Goal: Task Accomplishment & Management: Manage account settings

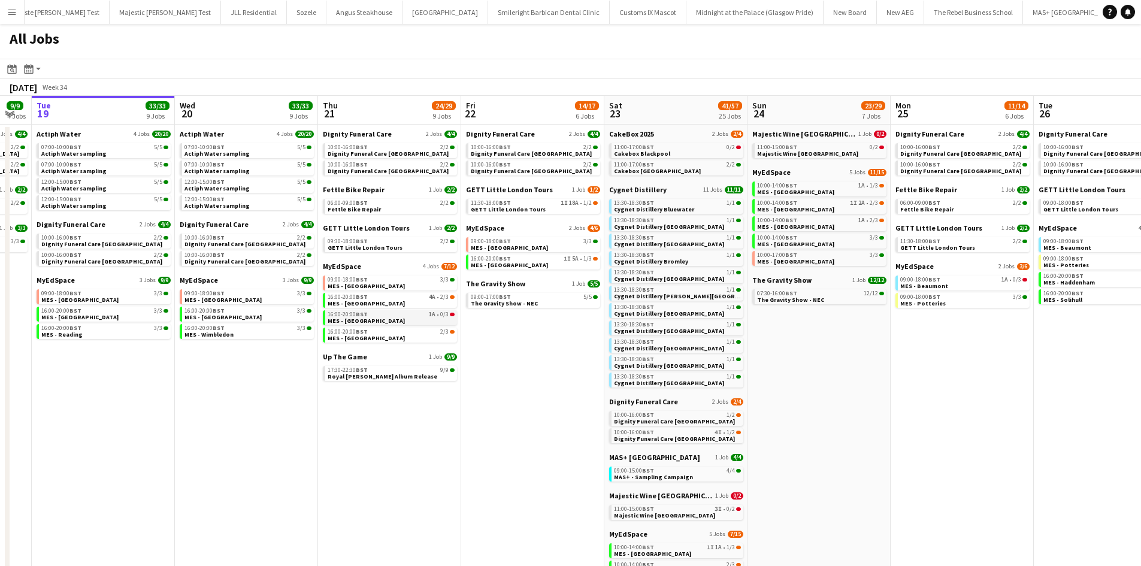
scroll to position [0, 254]
click at [374, 316] on div "16:00-20:00 BST 1A • 0/3" at bounding box center [391, 315] width 127 height 6
click at [225, 255] on span "BST" at bounding box center [219, 255] width 12 height 8
click at [101, 316] on link "16:00-20:00 BST 3/3 MES - Manchester" at bounding box center [105, 314] width 127 height 14
click at [683, 167] on div "11:00-17:00 BST 2/2" at bounding box center [678, 165] width 127 height 6
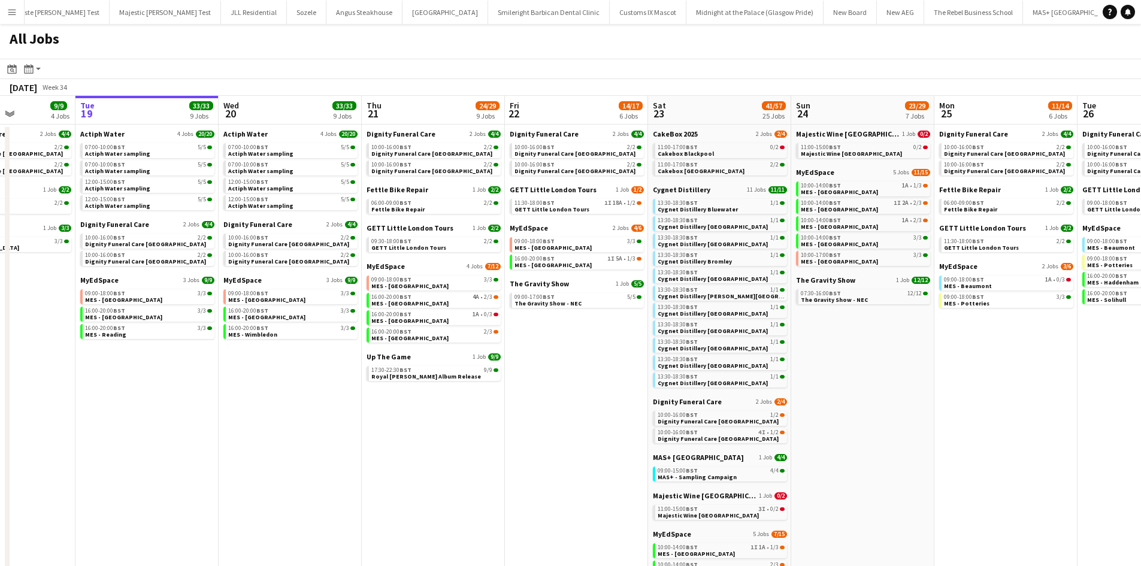
scroll to position [0, 353]
click at [274, 310] on div "16:00-20:00 BST 3/3" at bounding box center [292, 311] width 127 height 6
click at [718, 333] on span "Cygnet Distillery Manchester" at bounding box center [713, 331] width 110 height 8
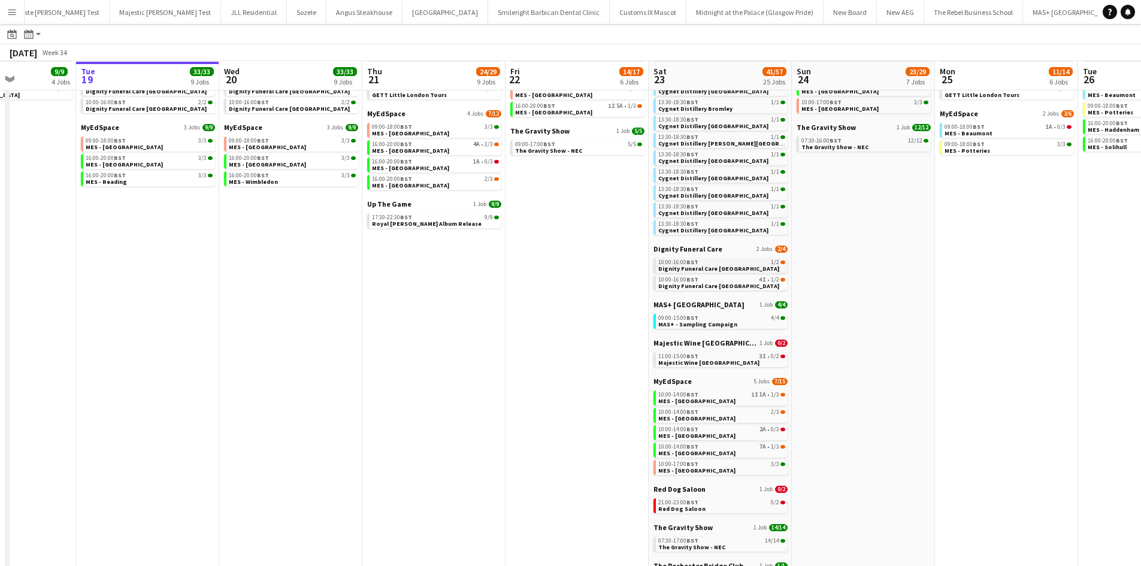
scroll to position [152, 0]
click at [669, 444] on span "10:00-14:00 BST" at bounding box center [678, 446] width 40 height 6
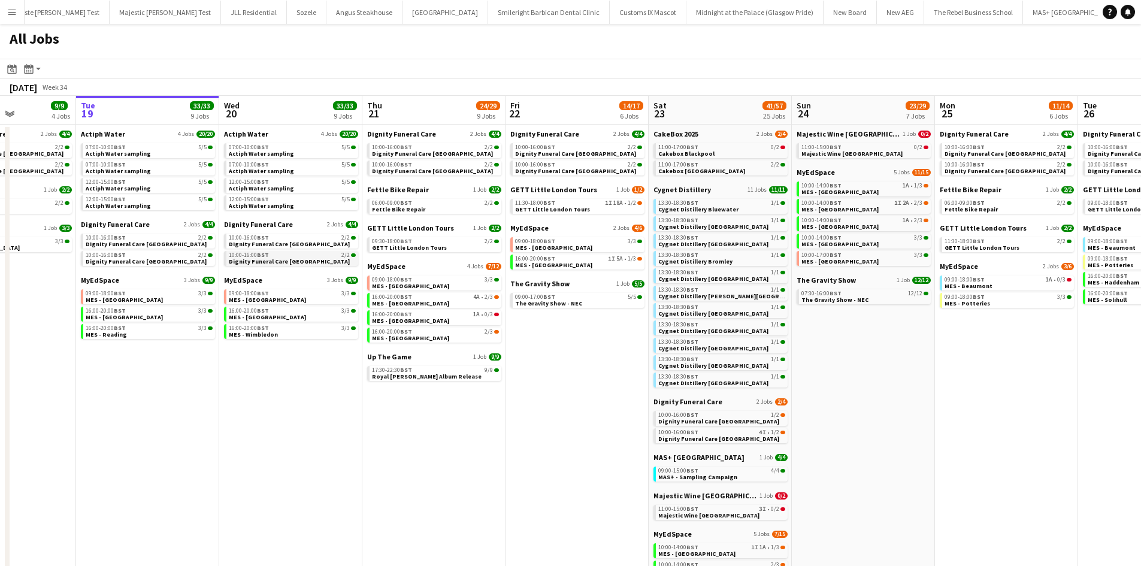
click at [243, 261] on span "Dignity Funeral Care [GEOGRAPHIC_DATA]" at bounding box center [289, 262] width 121 height 8
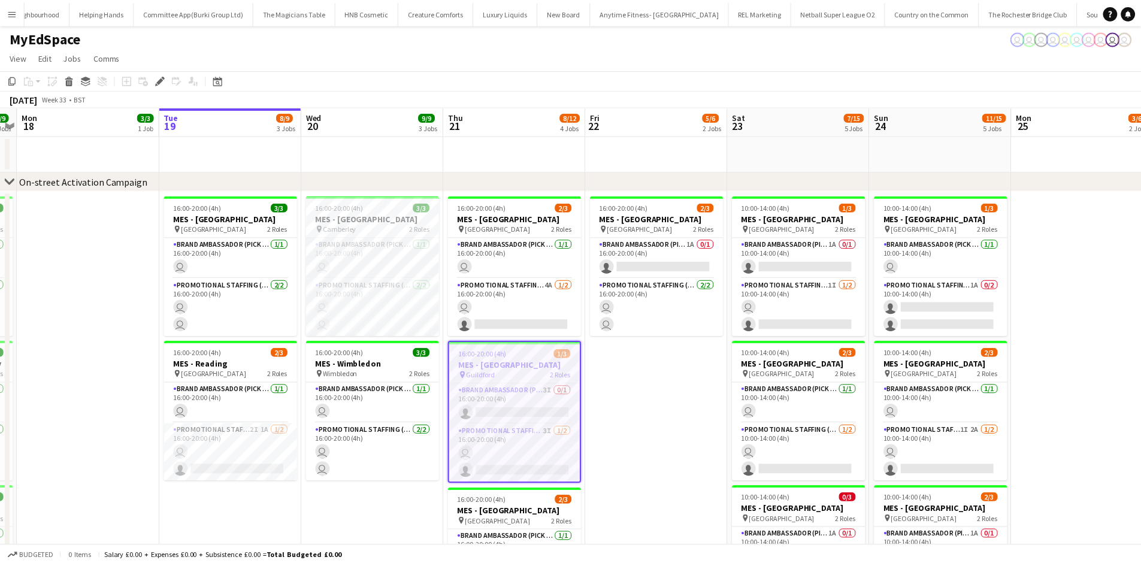
scroll to position [0, 3583]
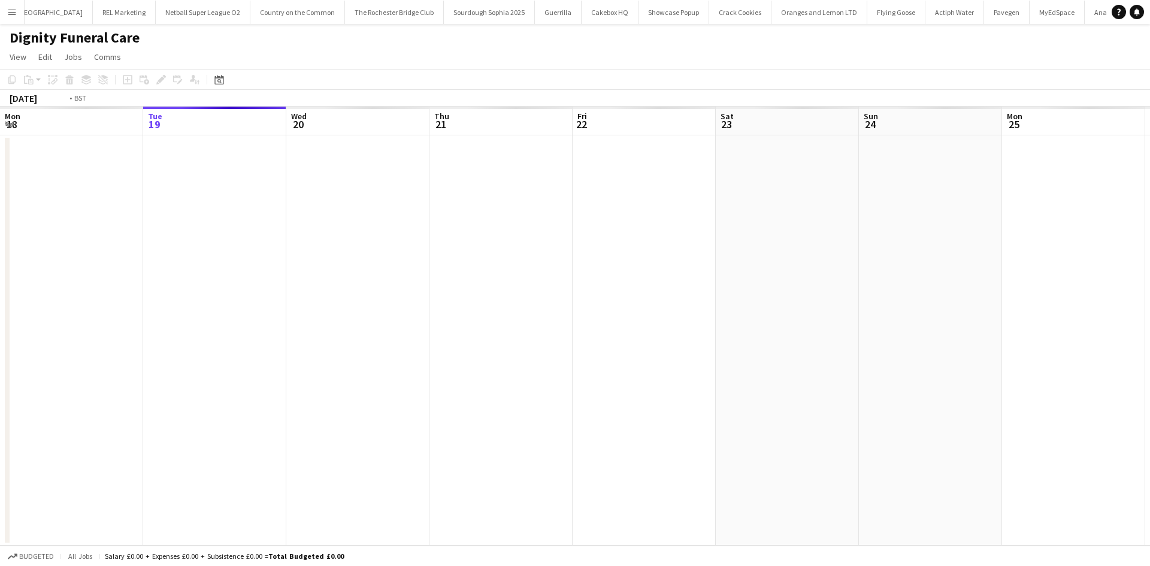
scroll to position [0, 412]
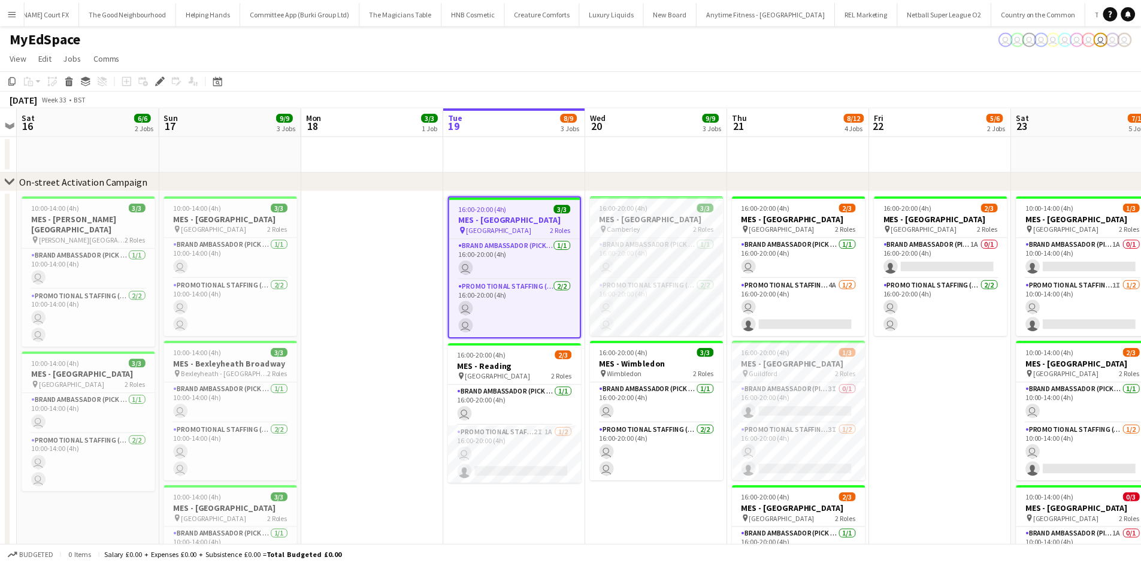
scroll to position [0, 3583]
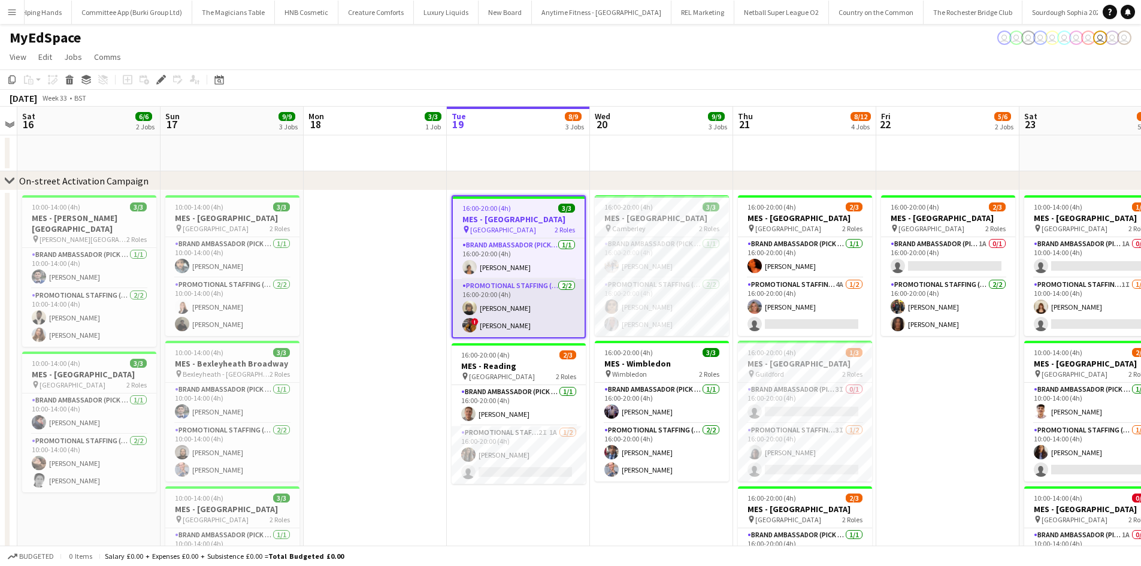
click at [504, 307] on app-card-role "Promotional Staffing (Brand Ambassadors) 2/2 16:00-20:00 (4h) Caroline Brownlee…" at bounding box center [519, 308] width 132 height 58
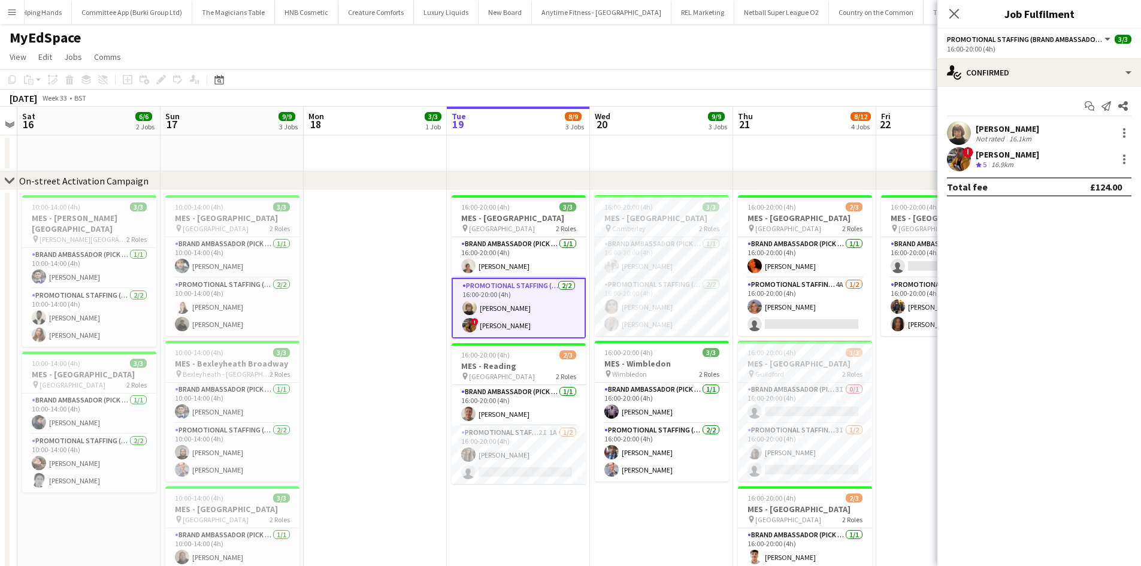
click at [996, 154] on div "Sean Porter" at bounding box center [1007, 154] width 63 height 11
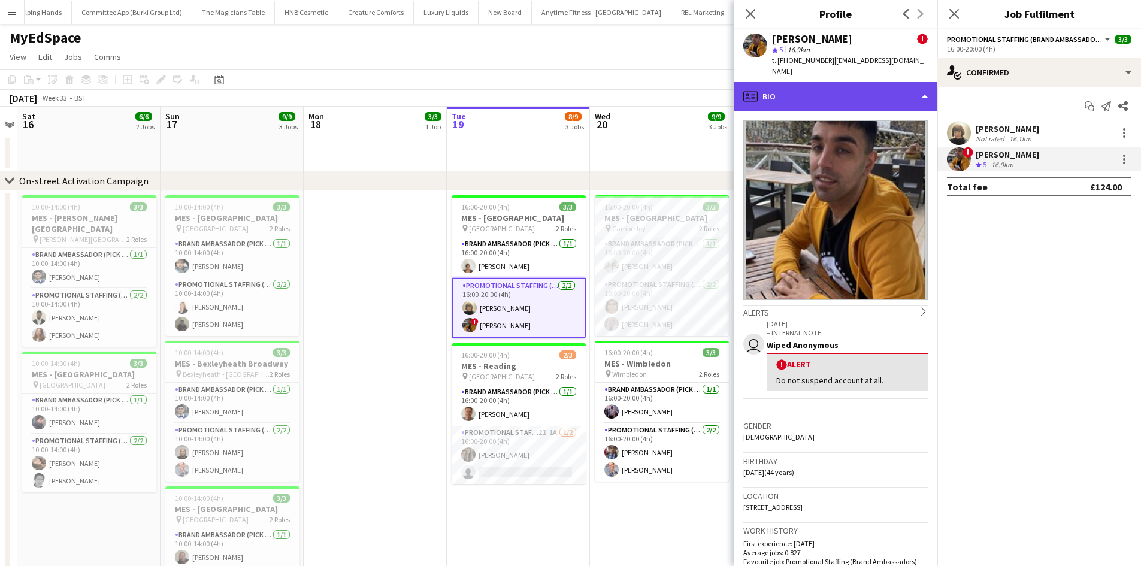
click at [787, 82] on div "profile Bio" at bounding box center [836, 96] width 204 height 29
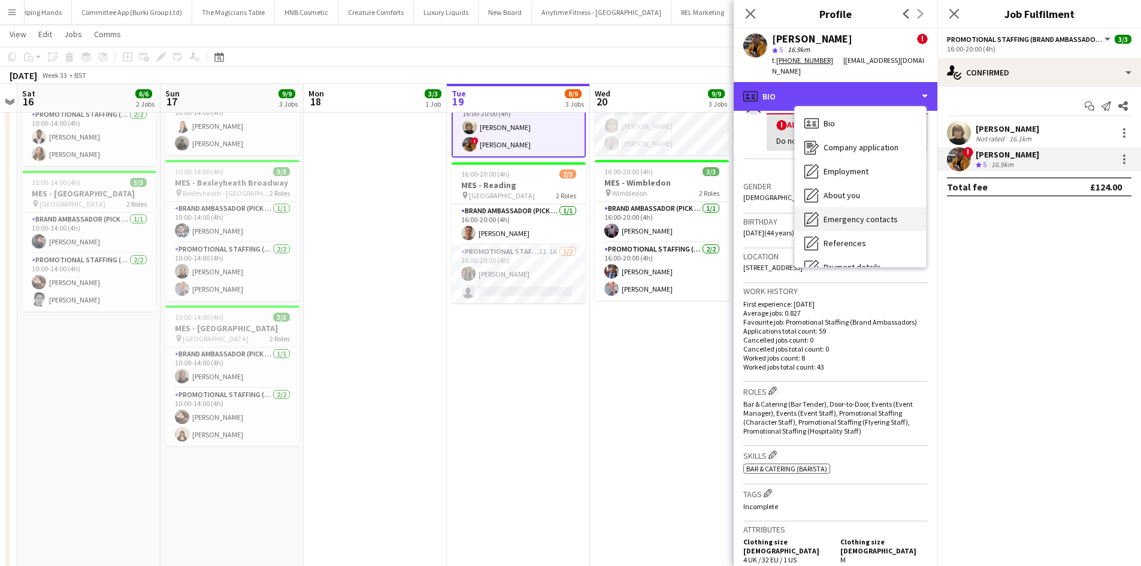
scroll to position [161, 0]
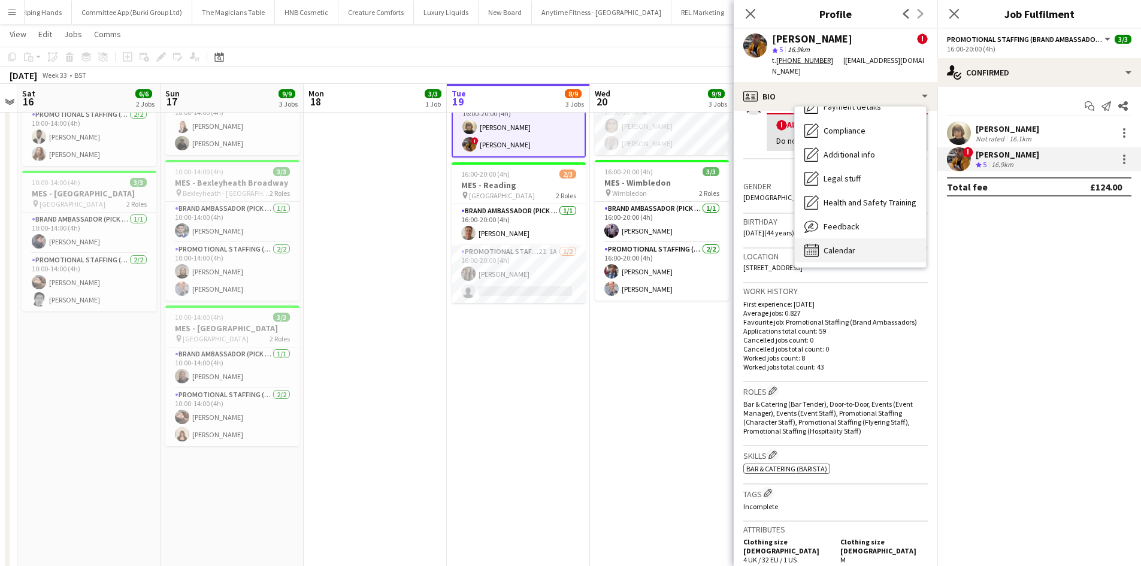
click at [862, 240] on div "Calendar Calendar" at bounding box center [860, 250] width 131 height 24
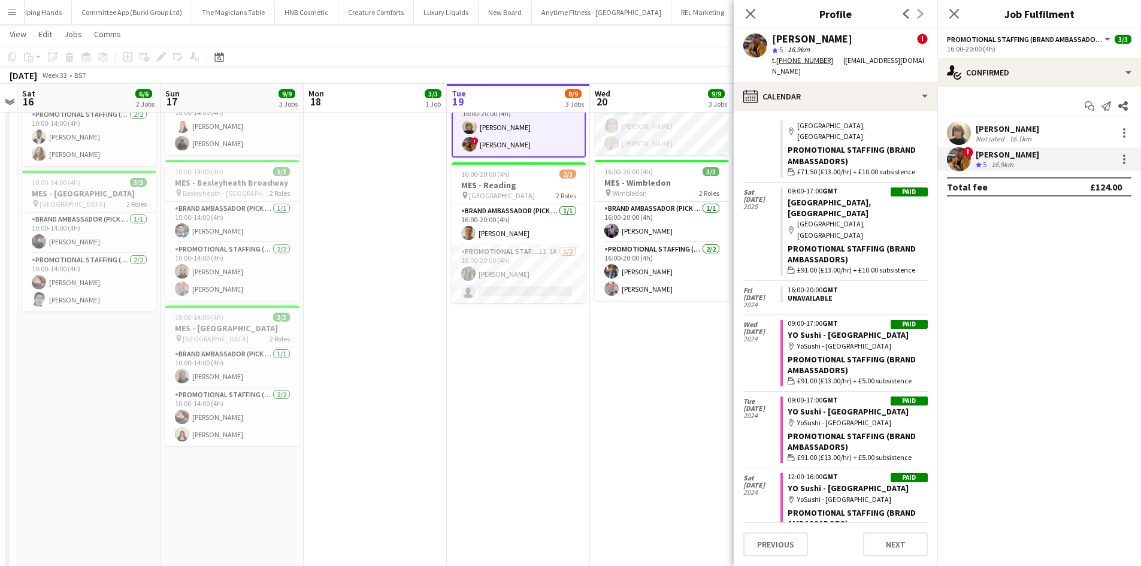
scroll to position [2362, 0]
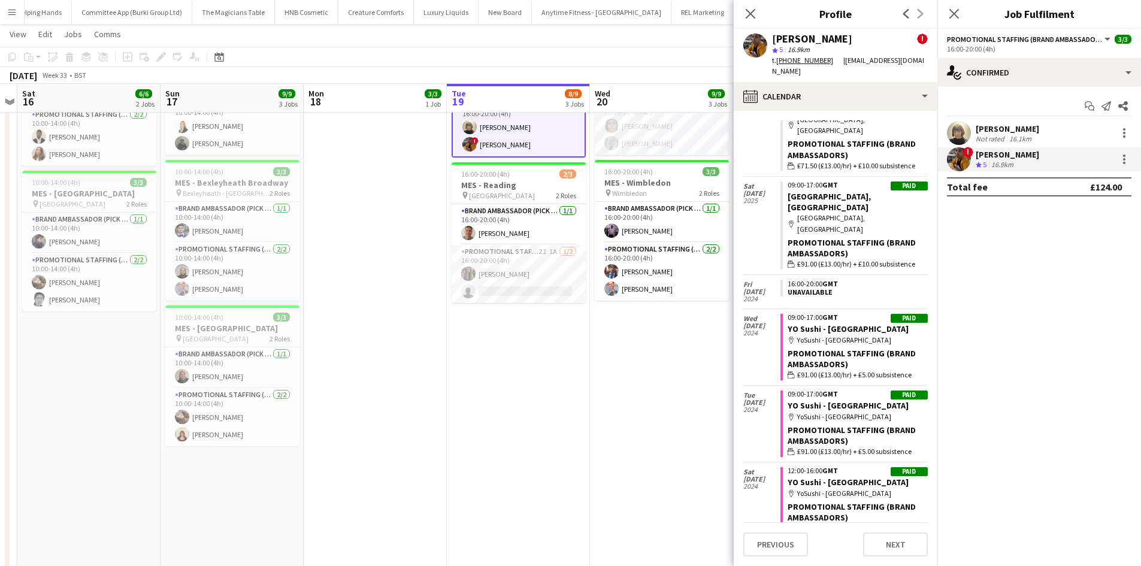
click at [1008, 120] on div "Start chat Send notification Share Caroline Brownlee Not rated 16.1km ! Sean Po…" at bounding box center [1040, 146] width 204 height 119
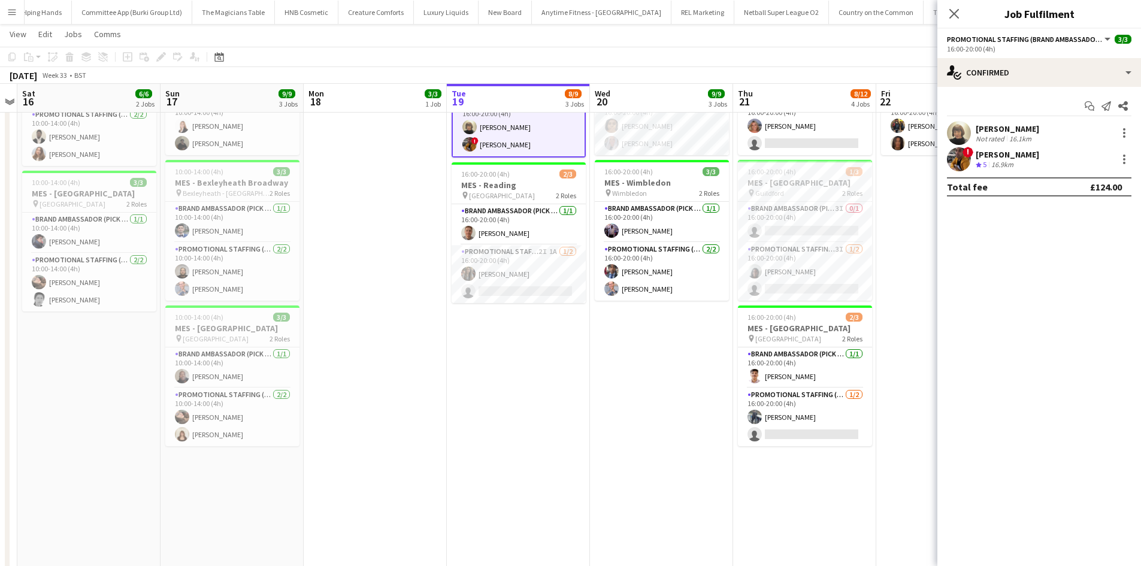
click at [1004, 131] on div "[PERSON_NAME]" at bounding box center [1007, 128] width 63 height 11
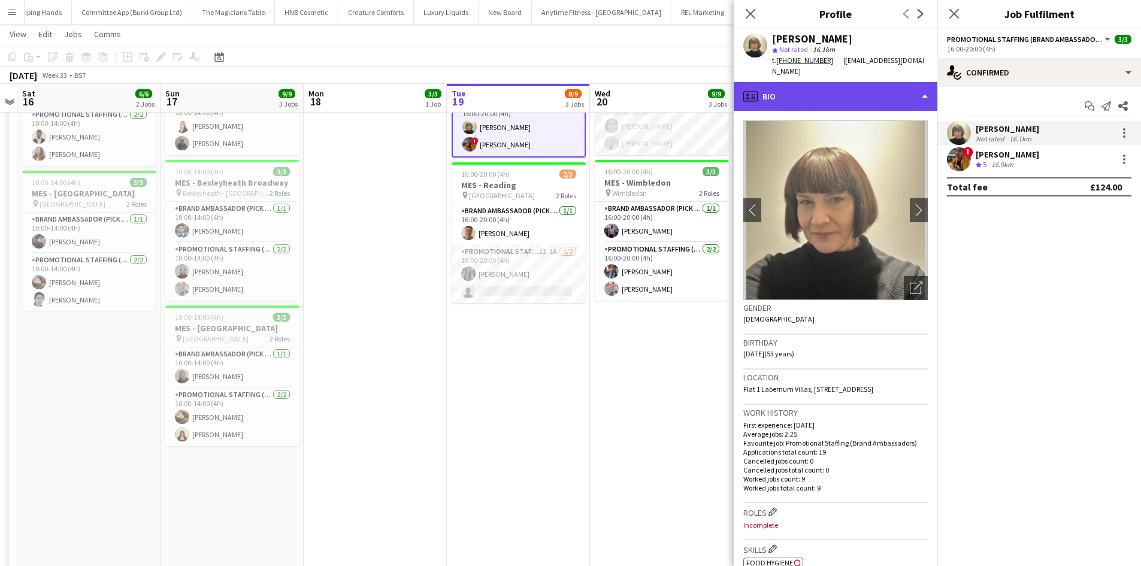
click at [849, 82] on div "profile Bio" at bounding box center [836, 96] width 204 height 29
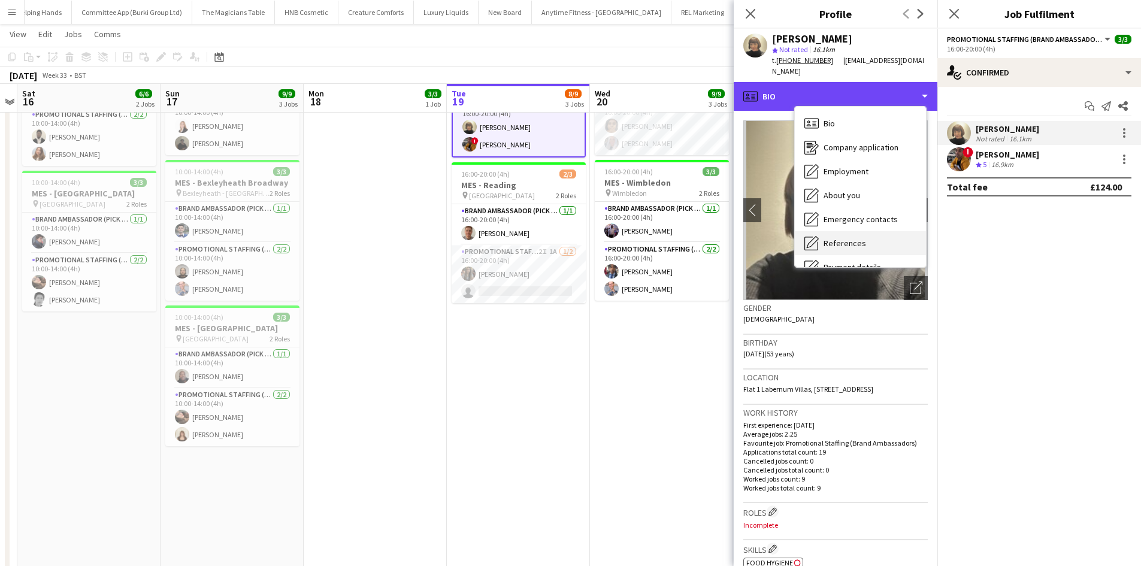
scroll to position [161, 0]
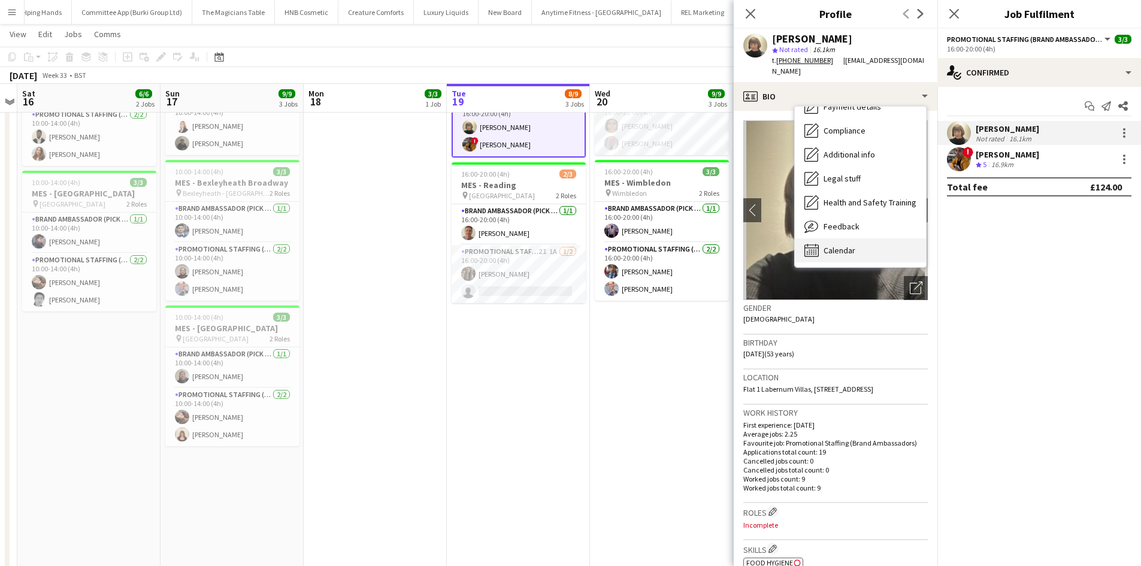
click at [866, 238] on div "Calendar Calendar" at bounding box center [860, 250] width 131 height 24
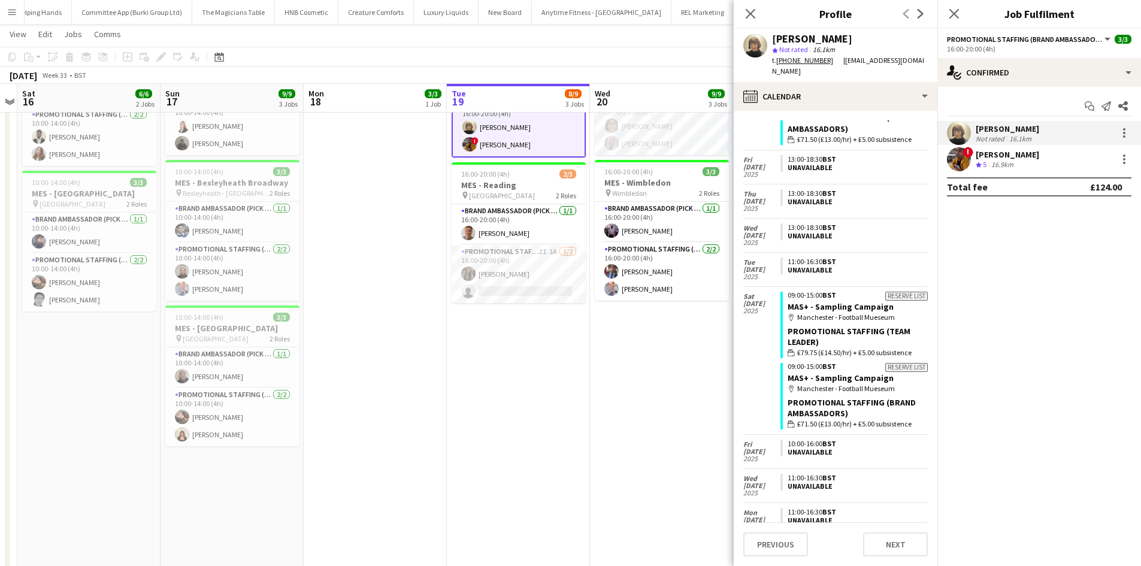
scroll to position [981, 0]
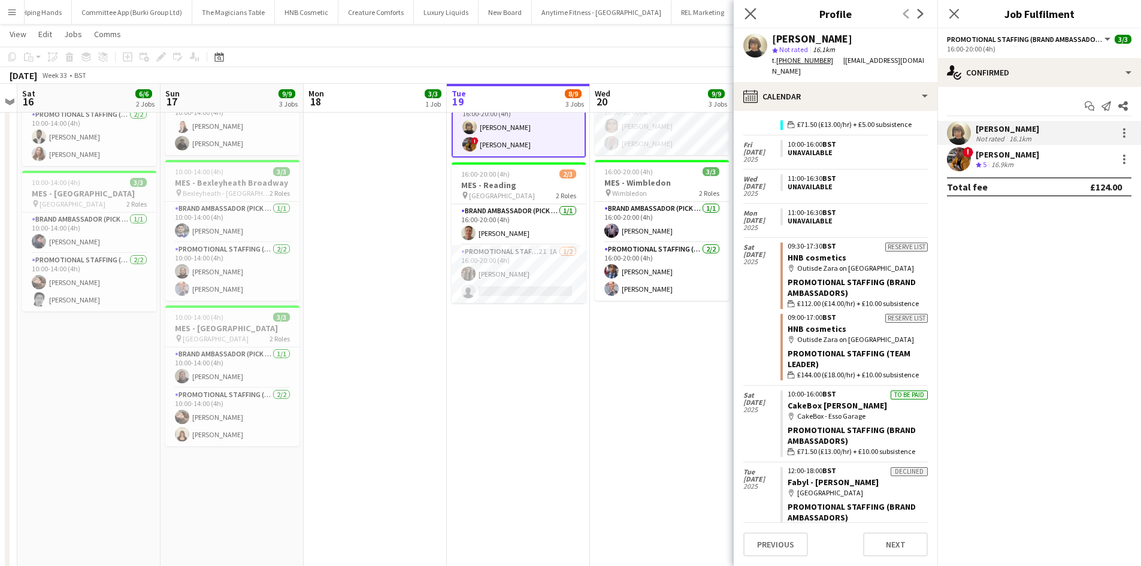
click at [744, 14] on app-icon "Close pop-in" at bounding box center [750, 13] width 17 height 17
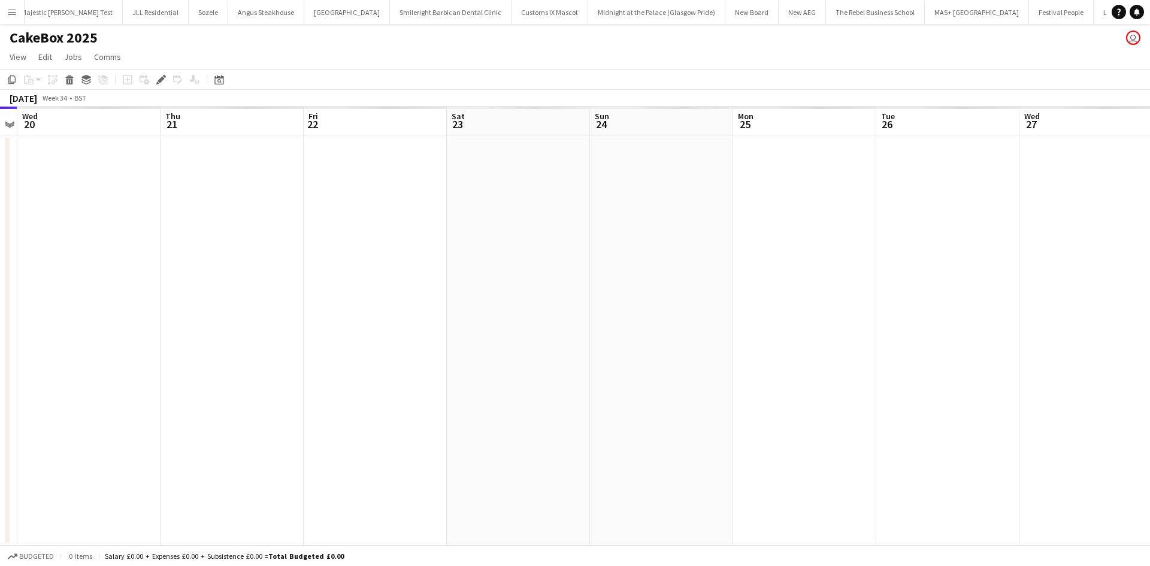
scroll to position [0, 449]
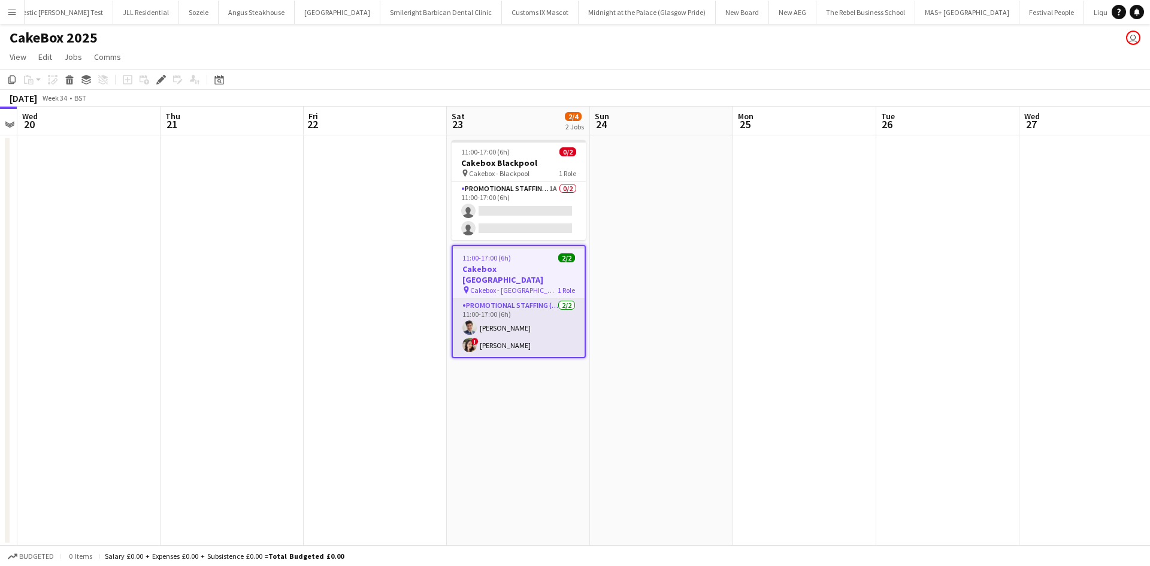
click at [543, 314] on app-card-role "Promotional Staffing (Brand Ambassadors) 2/2 11:00-17:00 (6h) Adil Shahbaz ! Di…" at bounding box center [519, 328] width 132 height 58
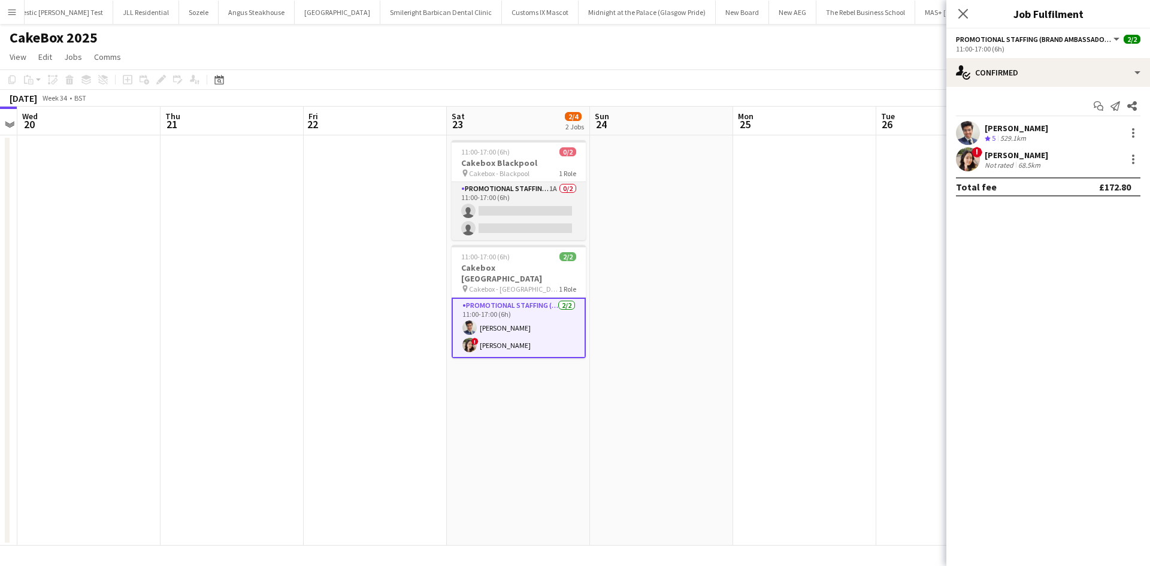
click at [530, 223] on app-card-role "Promotional Staffing (Brand Ambassadors) 1A 0/2 11:00-17:00 (6h) single-neutral…" at bounding box center [519, 211] width 134 height 58
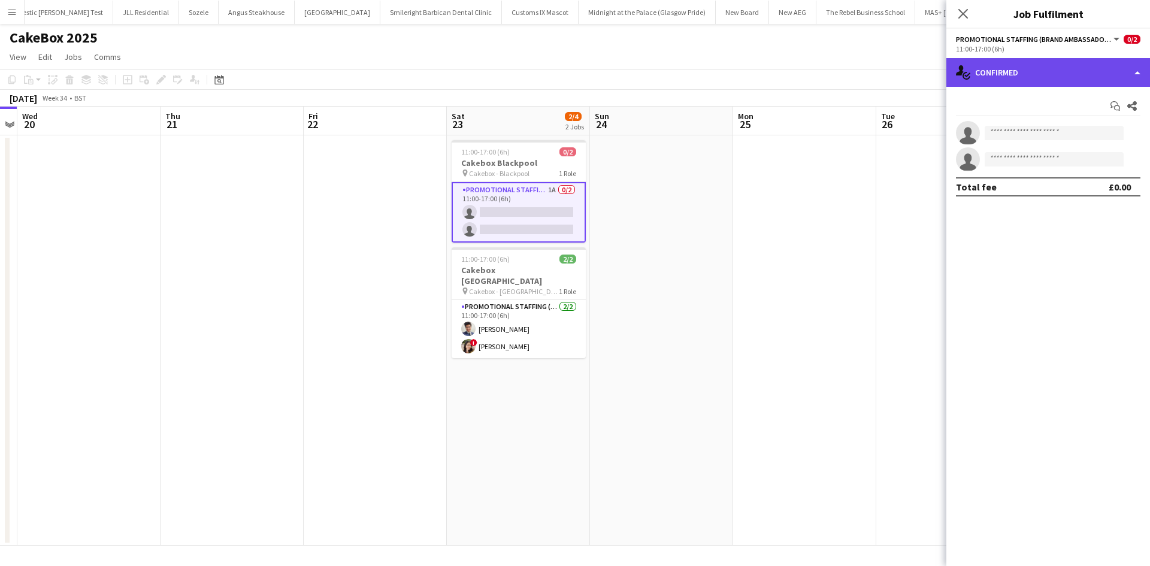
click at [1023, 71] on div "single-neutral-actions-check-2 Confirmed" at bounding box center [1048, 72] width 204 height 29
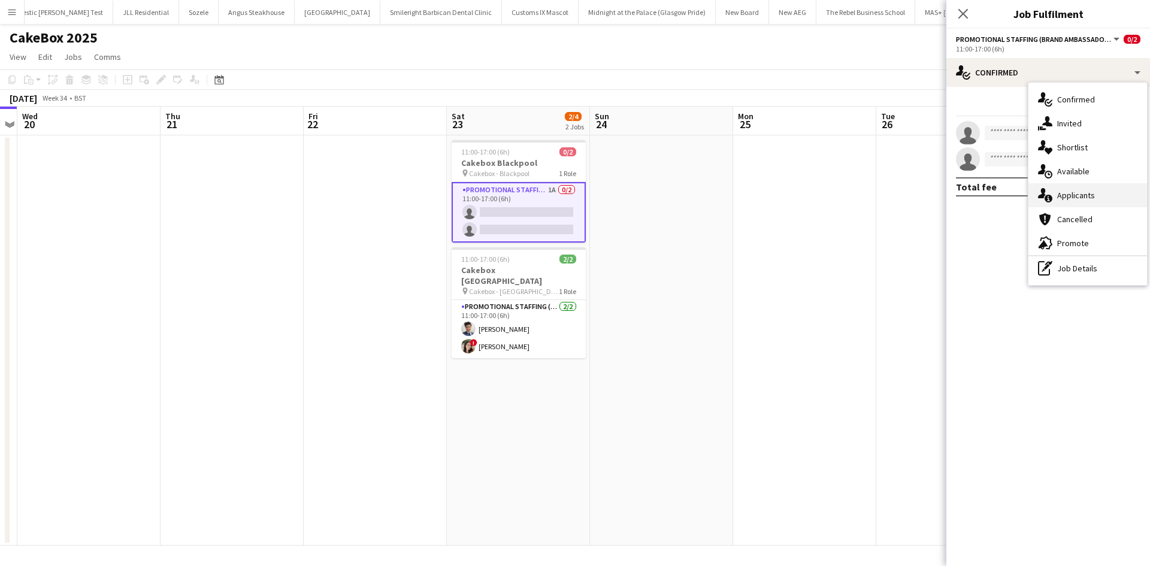
click at [1062, 199] on div "single-neutral-actions-information Applicants" at bounding box center [1088, 195] width 119 height 24
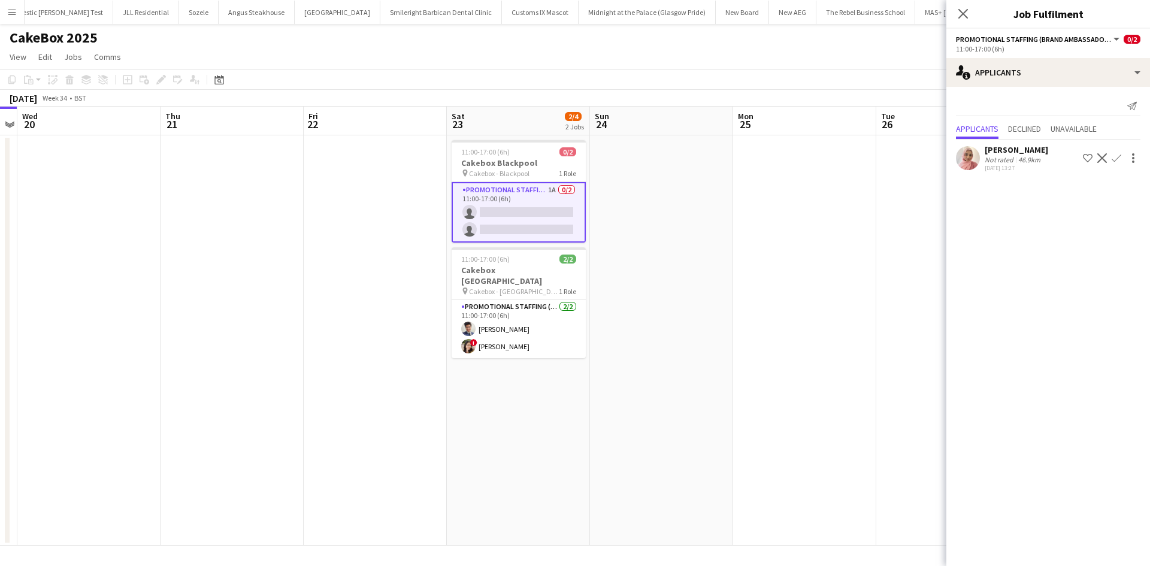
click at [955, 14] on div "Close pop-in" at bounding box center [963, 14] width 34 height 28
click at [490, 300] on app-card-role "Promotional Staffing (Brand Ambassadors) 2/2 11:00-17:00 (6h) Adil Shahbaz ! Di…" at bounding box center [519, 329] width 134 height 58
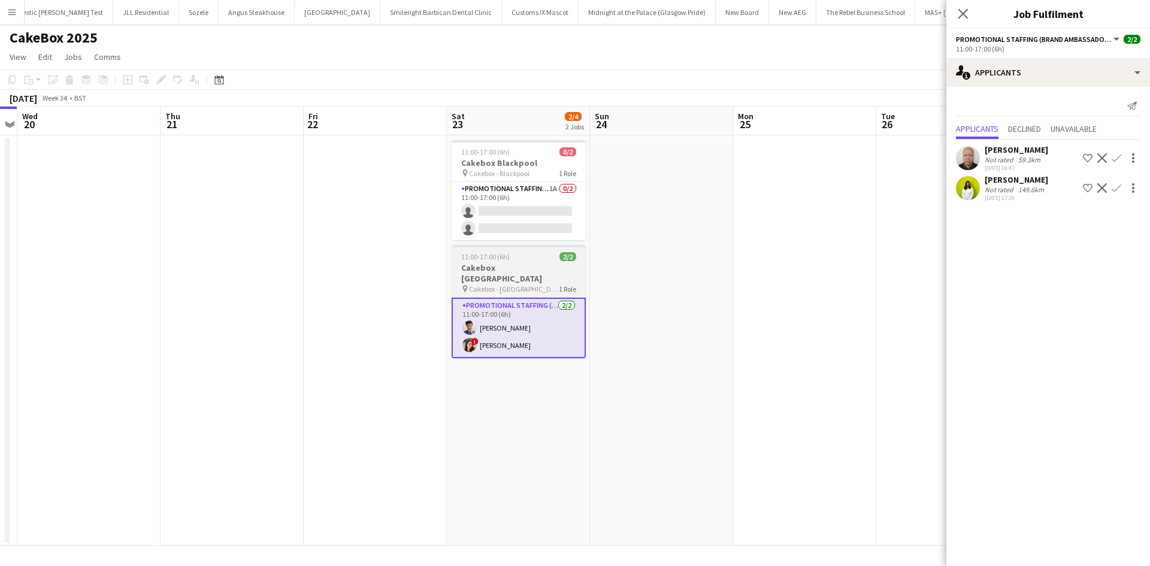
click at [477, 273] on h3 "Cakebox Edinburgh" at bounding box center [519, 273] width 134 height 22
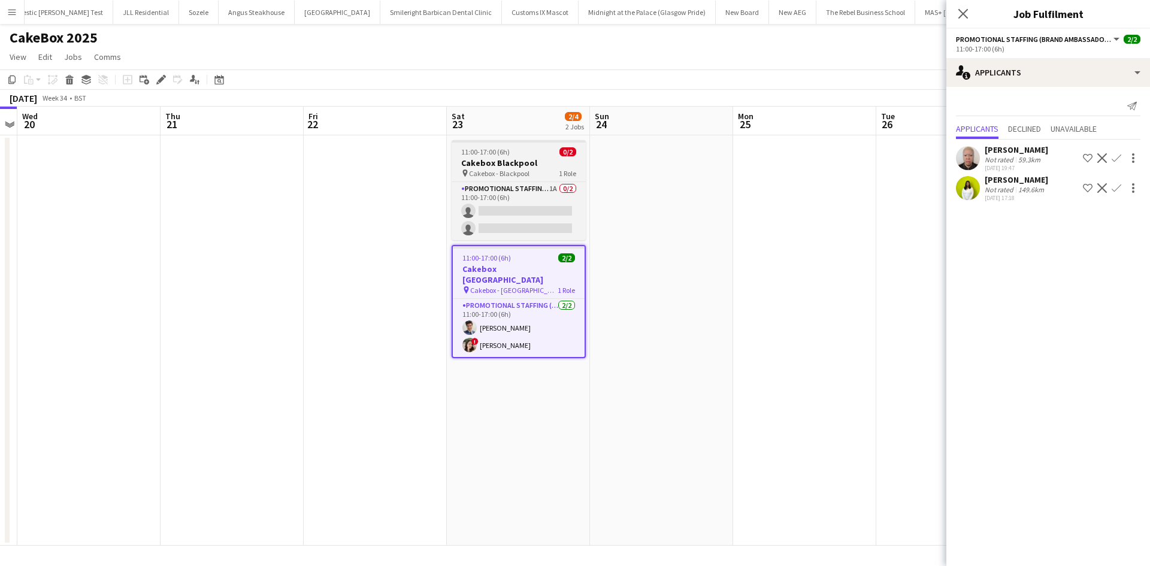
click at [492, 167] on h3 "Cakebox Blackpool" at bounding box center [519, 163] width 134 height 11
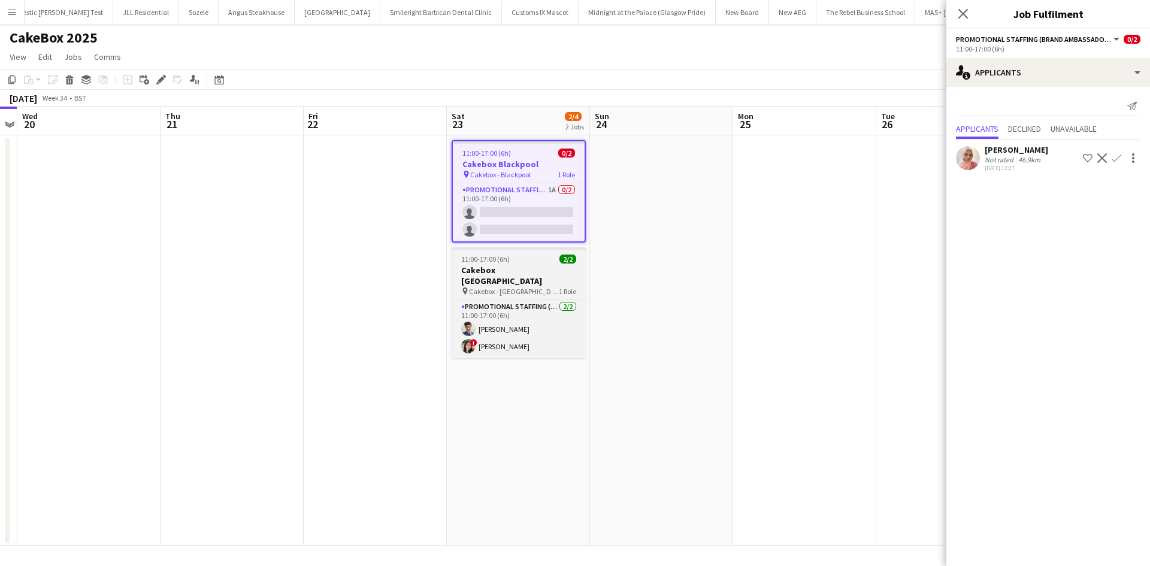
click at [505, 261] on span "11:00-17:00 (6h)" at bounding box center [485, 259] width 49 height 9
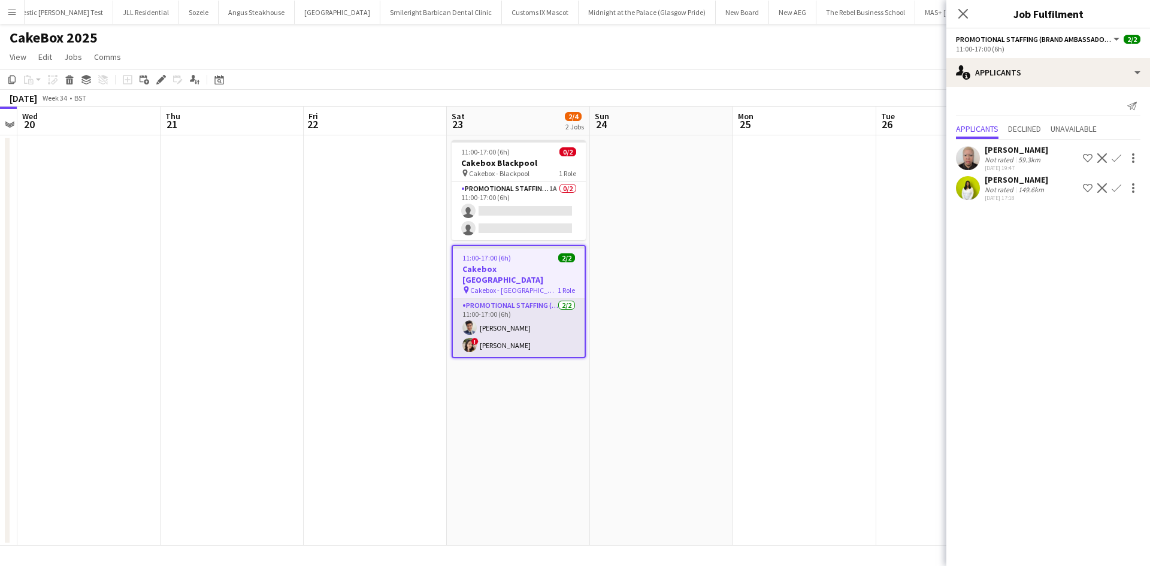
click at [540, 311] on app-card-role "Promotional Staffing (Brand Ambassadors) 2/2 11:00-17:00 (6h) Adil Shahbaz ! Di…" at bounding box center [519, 328] width 132 height 58
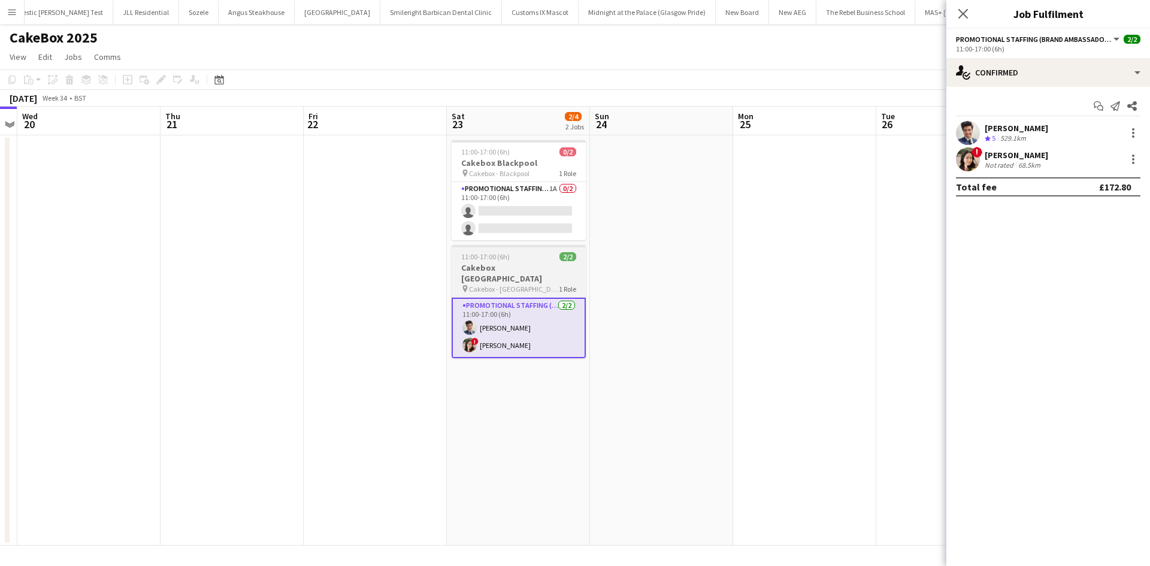
click at [527, 273] on h3 "Cakebox Edinburgh" at bounding box center [519, 273] width 134 height 22
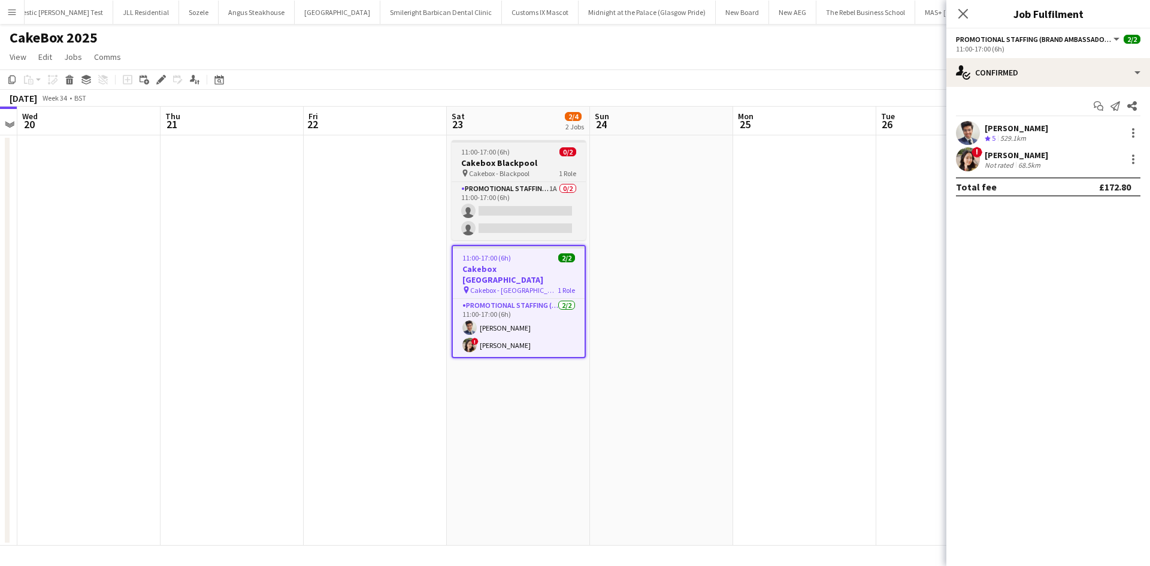
scroll to position [0, 326]
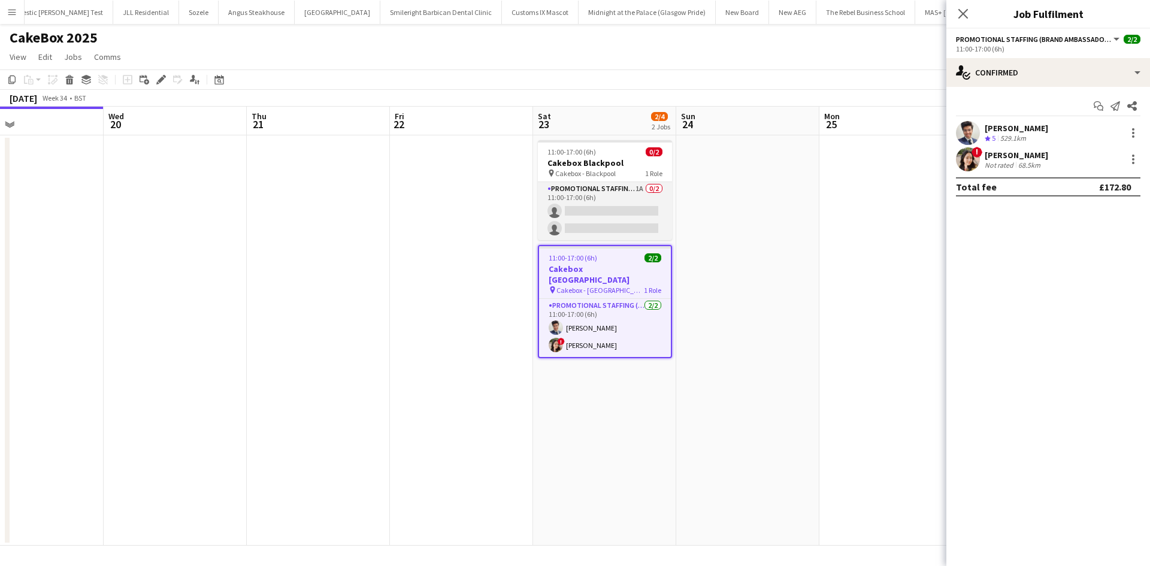
click at [571, 225] on app-card-role "Promotional Staffing (Brand Ambassadors) 1A 0/2 11:00-17:00 (6h) single-neutral…" at bounding box center [605, 211] width 134 height 58
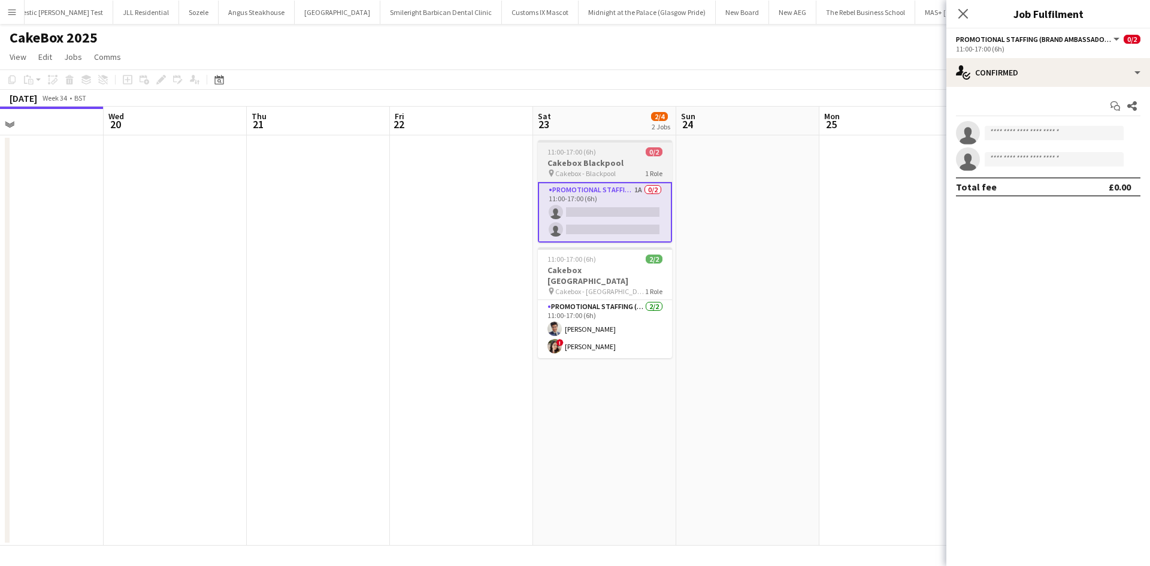
click at [573, 178] on app-job-card "11:00-17:00 (6h) 0/2 Cakebox Blackpool pin Cakebox - Blackpool 1 Role Promotion…" at bounding box center [605, 191] width 134 height 102
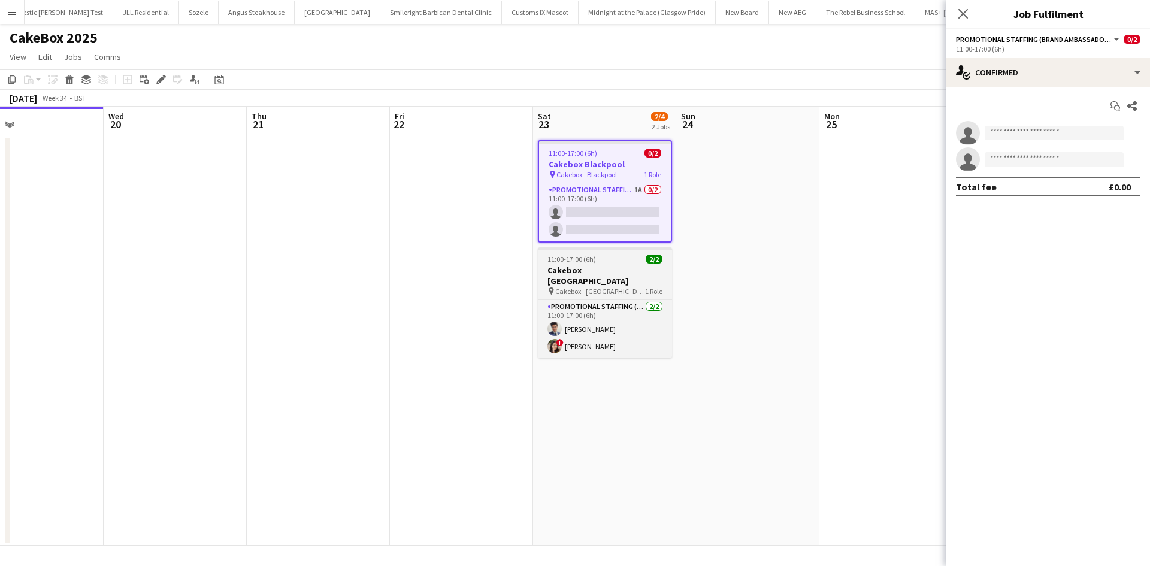
click at [574, 287] on span "Cakebox - Edinburgh" at bounding box center [600, 291] width 90 height 9
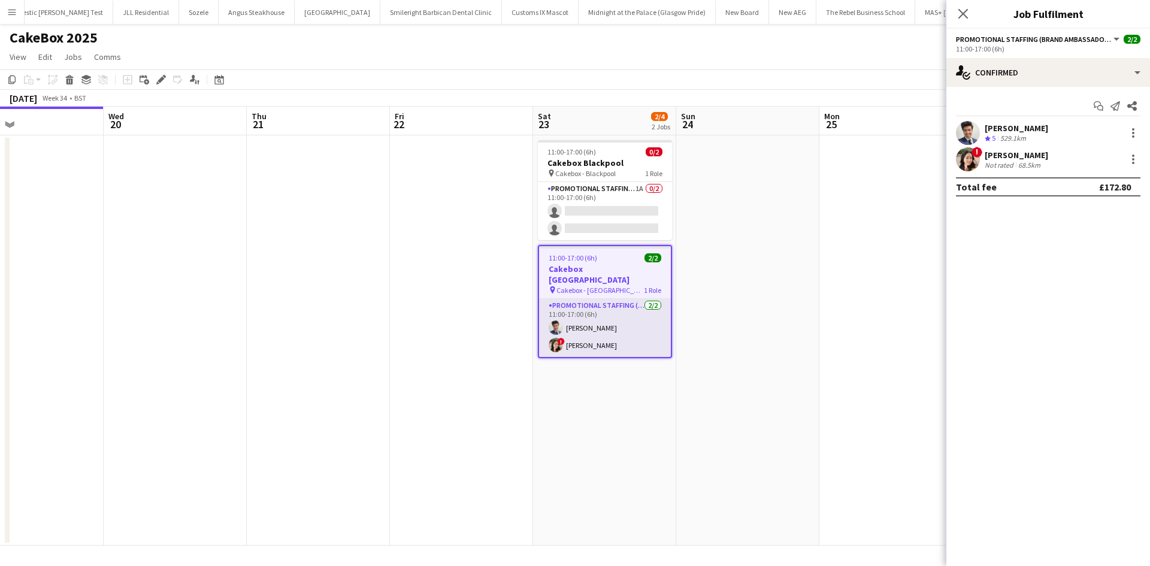
click at [577, 305] on app-card-role "Promotional Staffing (Brand Ambassadors) 2/2 11:00-17:00 (6h) Adil Shahbaz ! Di…" at bounding box center [605, 328] width 132 height 58
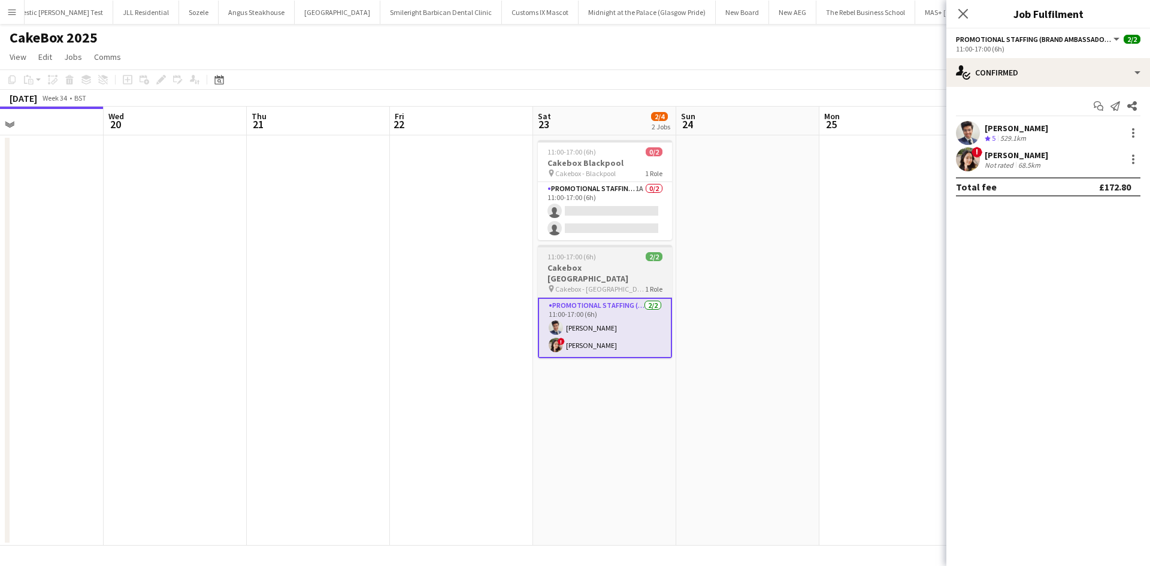
click at [574, 271] on h3 "Cakebox Edinburgh" at bounding box center [605, 273] width 134 height 22
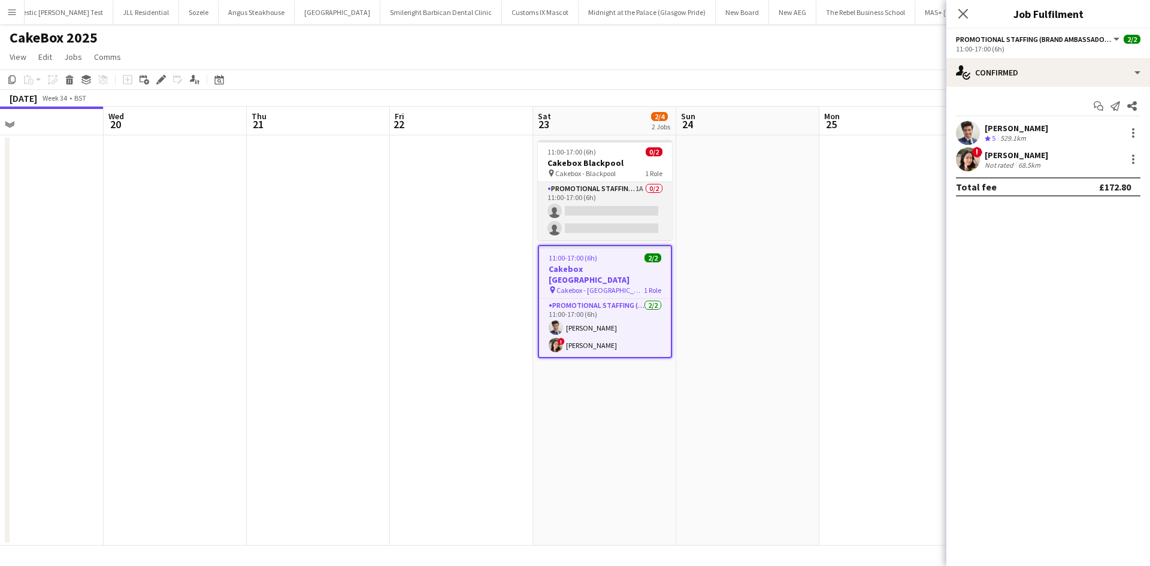
drag, startPoint x: 587, startPoint y: 189, endPoint x: 568, endPoint y: 210, distance: 28.9
click at [568, 210] on app-card-role "Promotional Staffing (Brand Ambassadors) 1A 0/2 11:00-17:00 (6h) single-neutral…" at bounding box center [605, 211] width 134 height 58
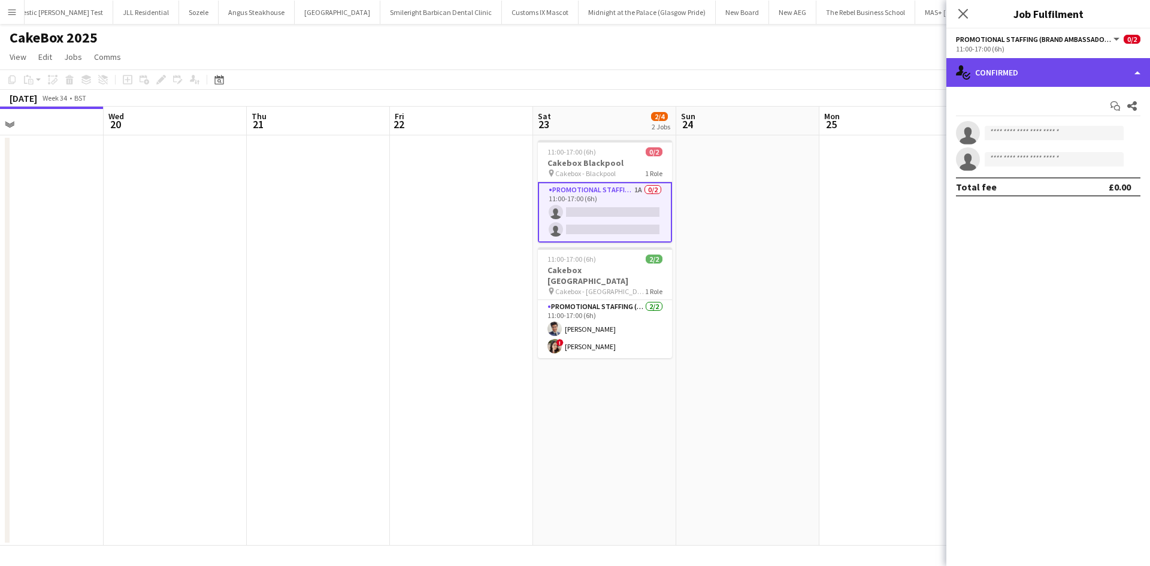
click at [1030, 78] on div "single-neutral-actions-check-2 Confirmed" at bounding box center [1048, 72] width 204 height 29
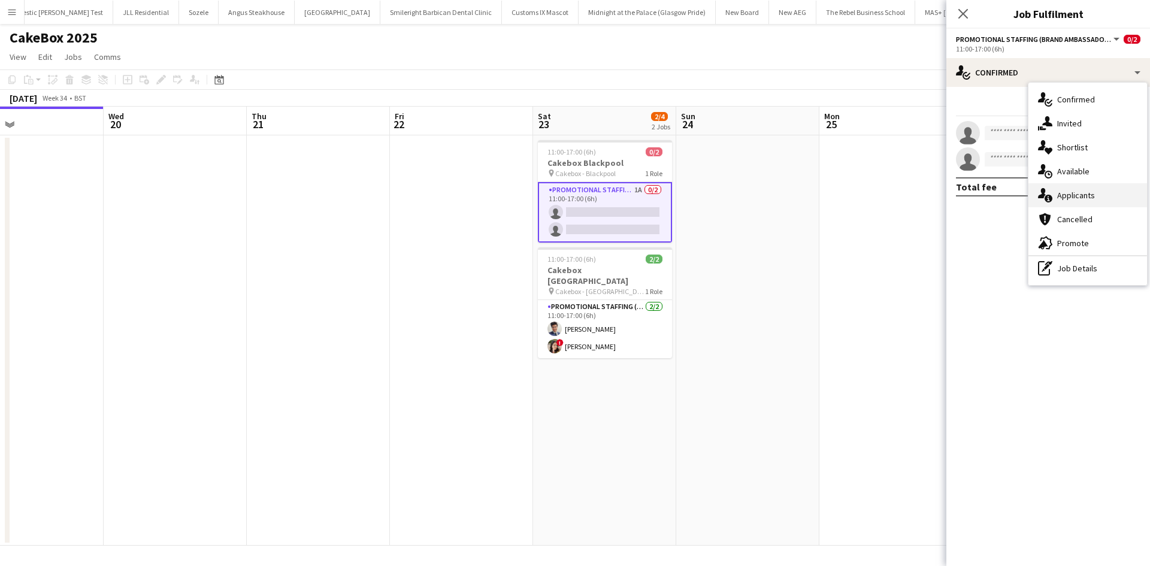
click at [1067, 194] on div "single-neutral-actions-information Applicants" at bounding box center [1088, 195] width 119 height 24
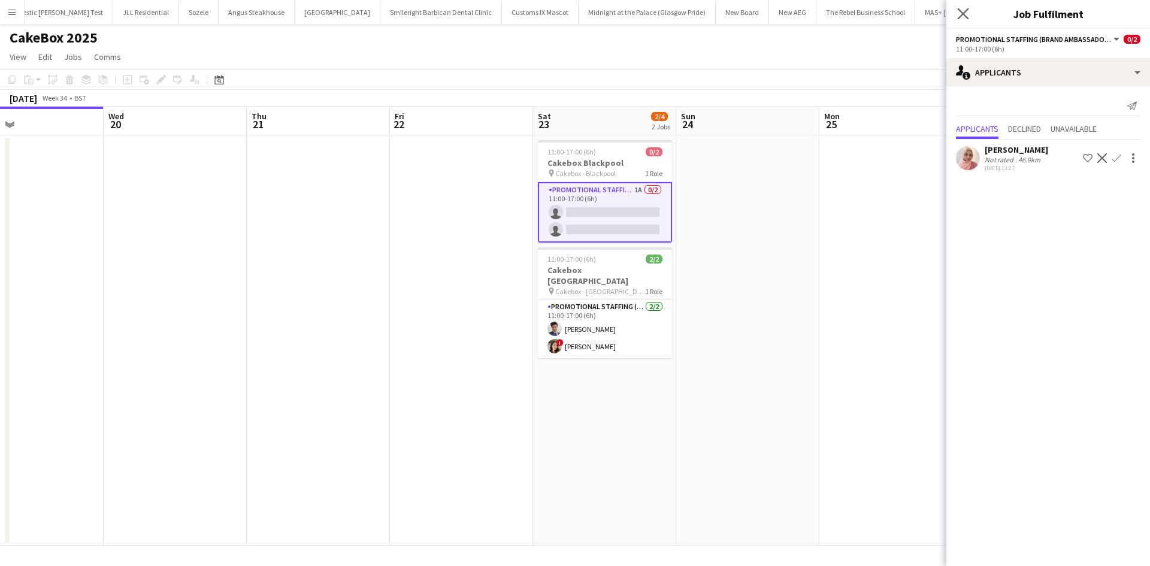
click at [971, 17] on app-icon "Close pop-in" at bounding box center [963, 13] width 17 height 17
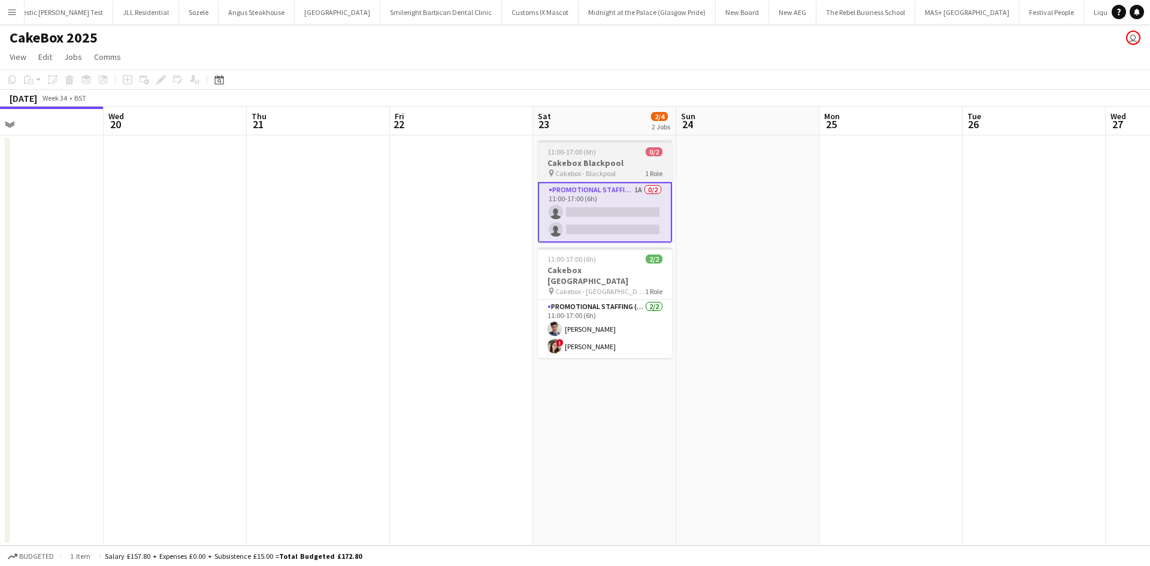
click at [574, 169] on span "Cakebox - Blackpool" at bounding box center [585, 173] width 61 height 9
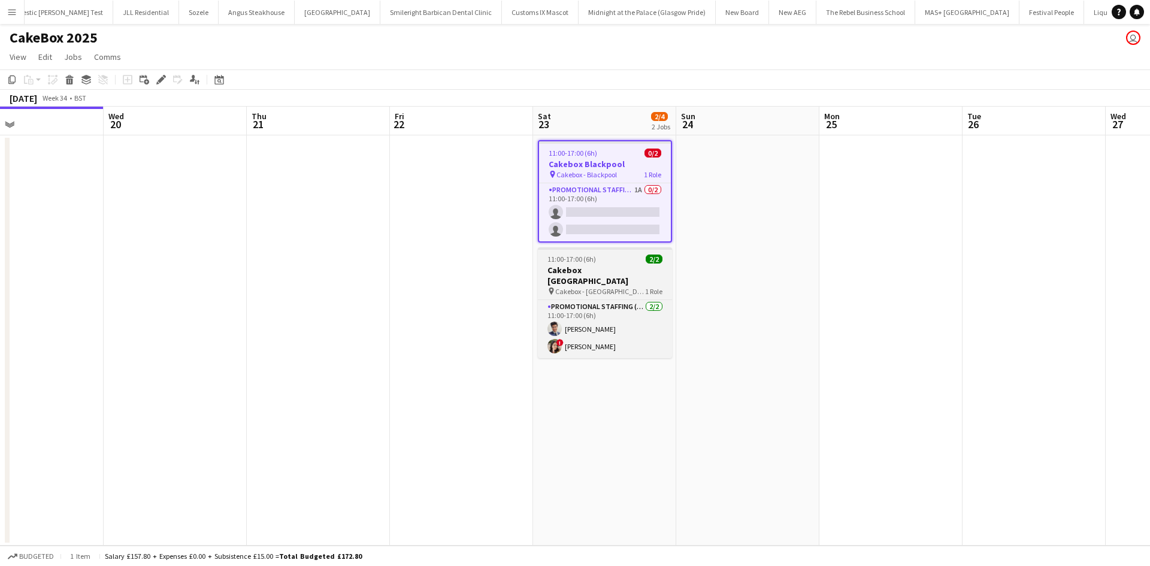
click at [580, 287] on span "Cakebox - Edinburgh" at bounding box center [600, 291] width 90 height 9
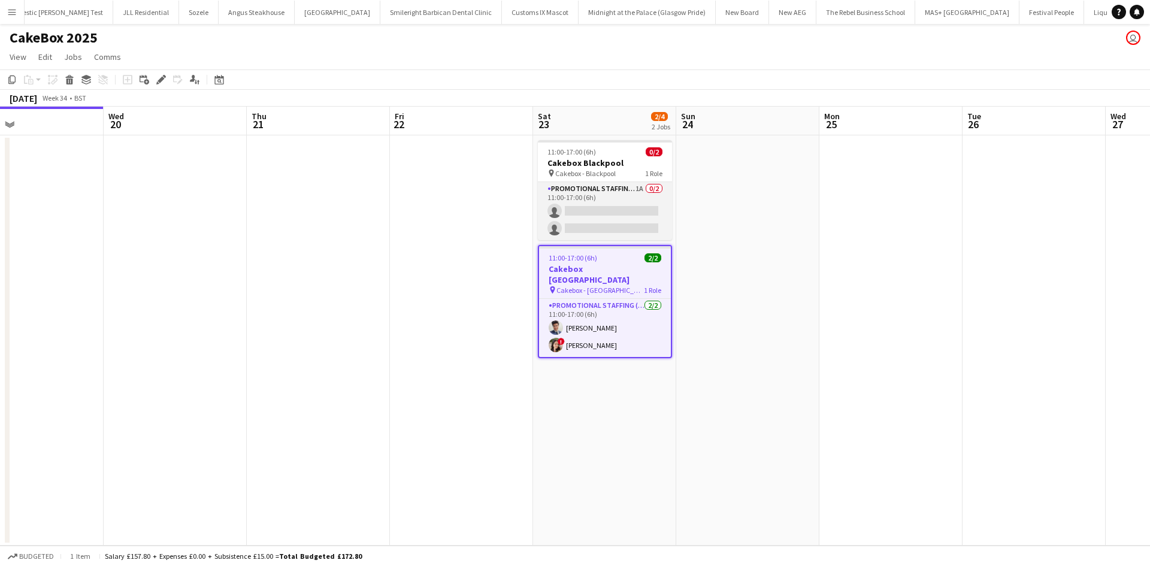
click at [580, 211] on app-card-role "Promotional Staffing (Brand Ambassadors) 1A 0/2 11:00-17:00 (6h) single-neutral…" at bounding box center [605, 211] width 134 height 58
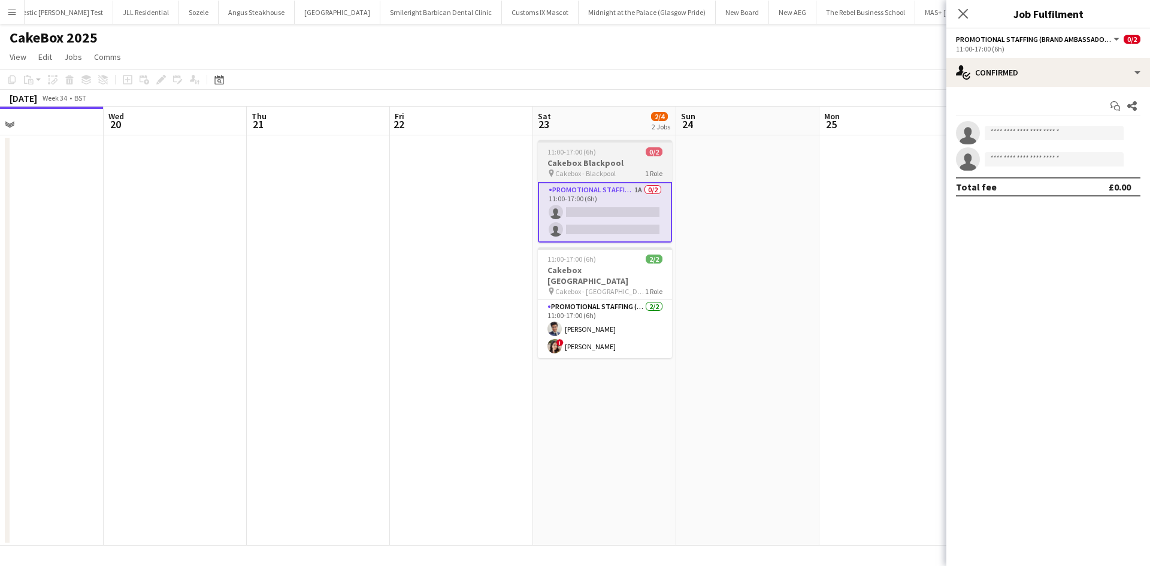
click at [583, 174] on span "Cakebox - Blackpool" at bounding box center [585, 173] width 61 height 9
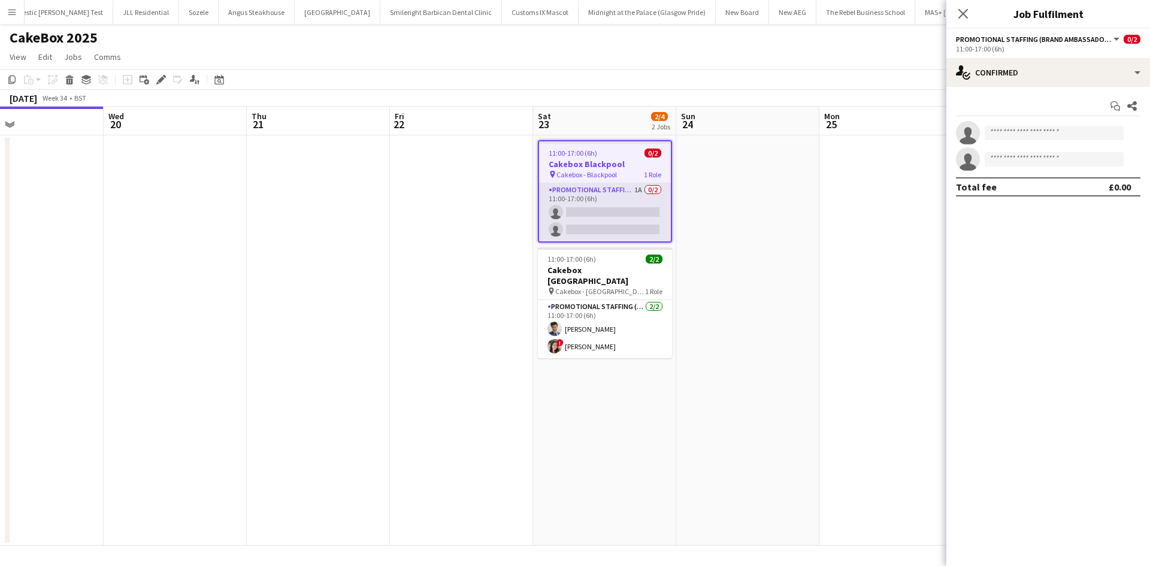
click at [592, 208] on app-card-role "Promotional Staffing (Brand Ambassadors) 1A 0/2 11:00-17:00 (6h) single-neutral…" at bounding box center [605, 212] width 132 height 58
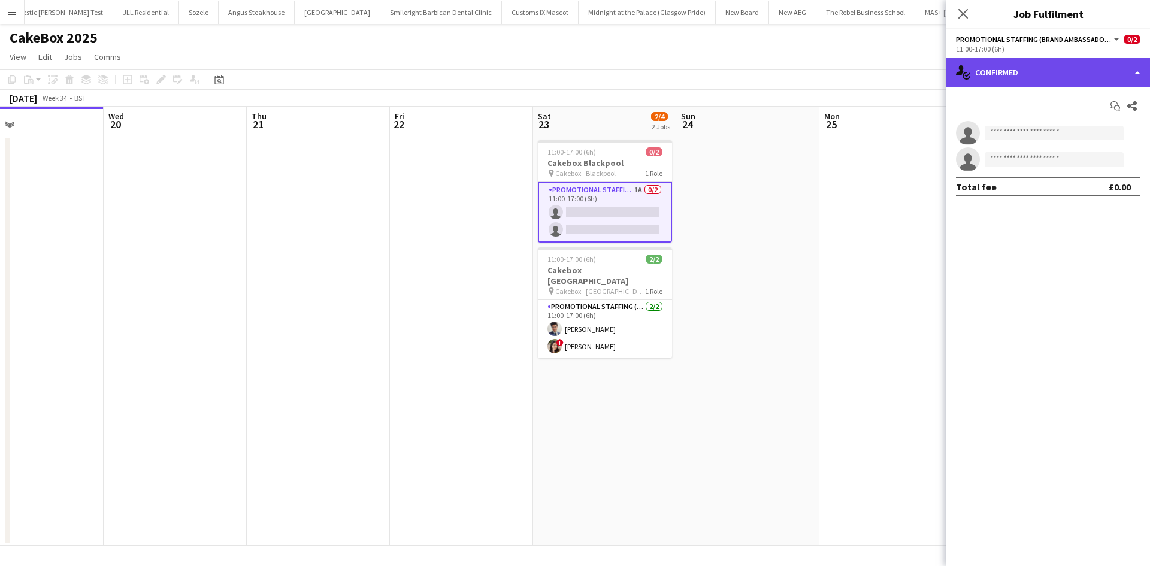
click at [1034, 72] on div "single-neutral-actions-check-2 Confirmed" at bounding box center [1048, 72] width 204 height 29
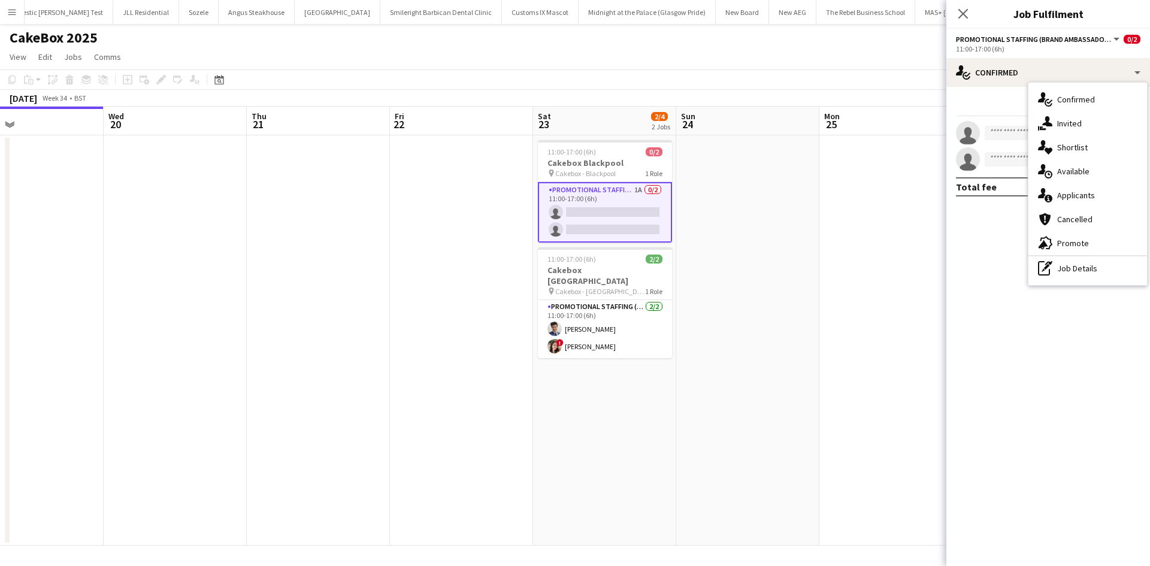
click at [1000, 99] on div "Start chat Share" at bounding box center [1048, 106] width 185 height 20
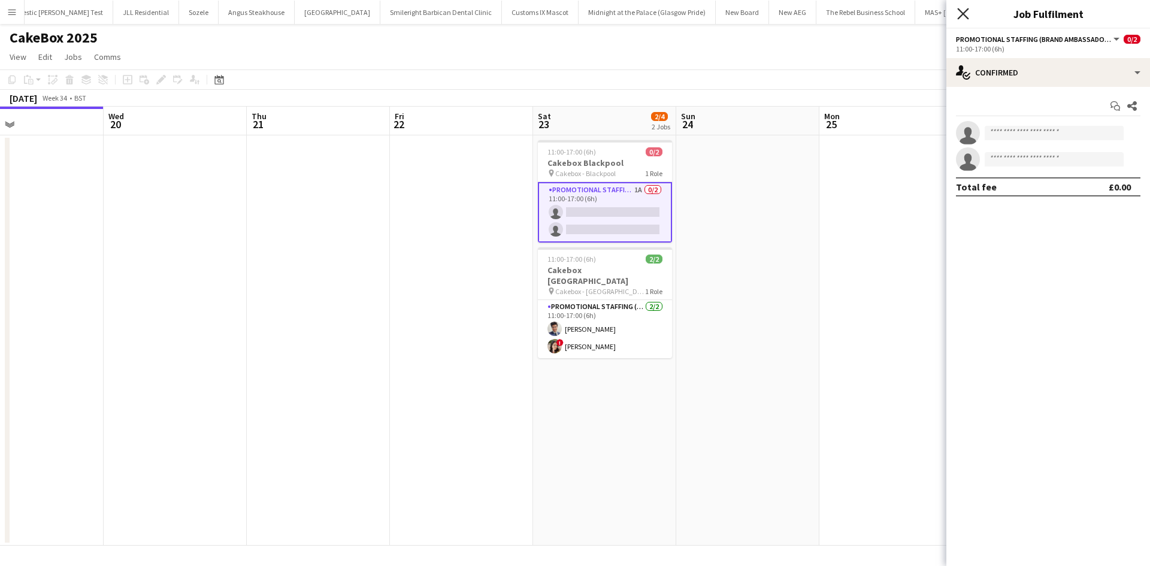
click at [964, 9] on icon "Close pop-in" at bounding box center [962, 13] width 11 height 11
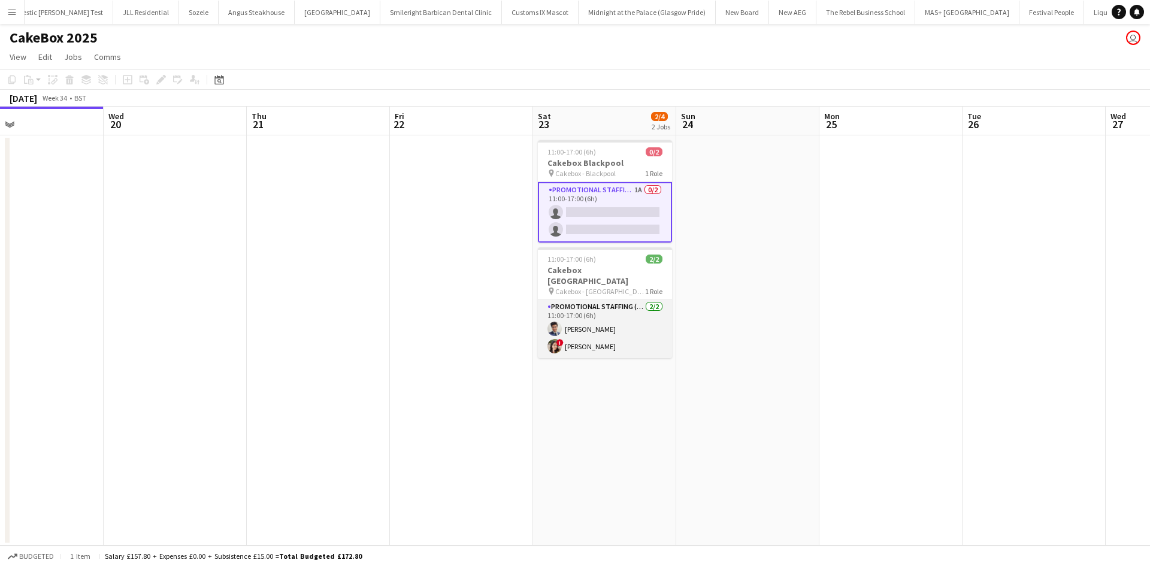
click at [593, 300] on app-card-role "Promotional Staffing (Brand Ambassadors) 2/2 11:00-17:00 (6h) Adil Shahbaz ! Di…" at bounding box center [605, 329] width 134 height 58
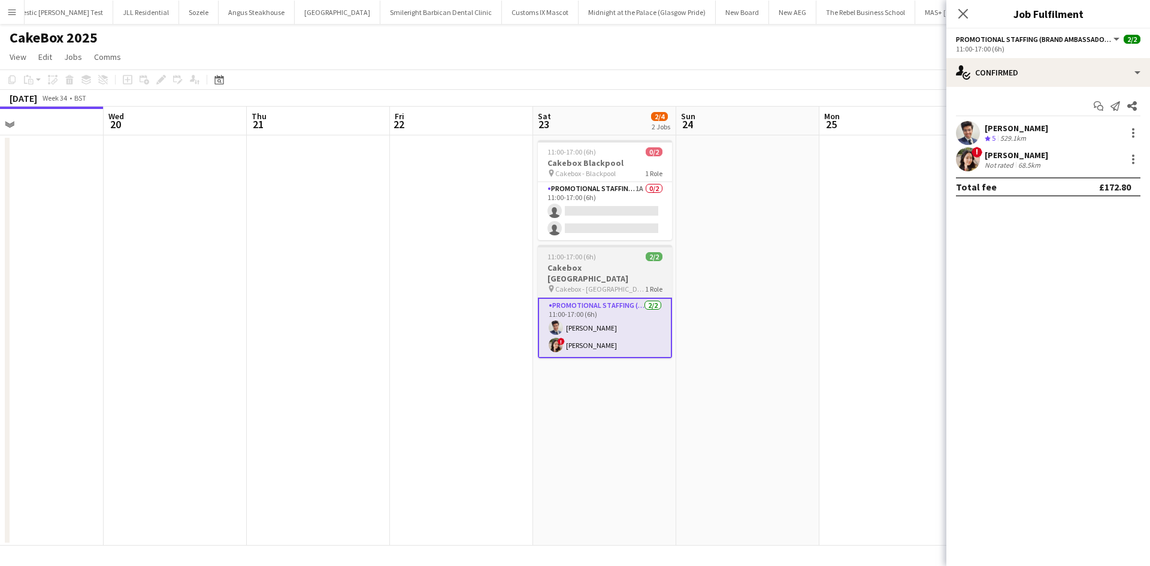
click at [588, 269] on h3 "Cakebox Edinburgh" at bounding box center [605, 273] width 134 height 22
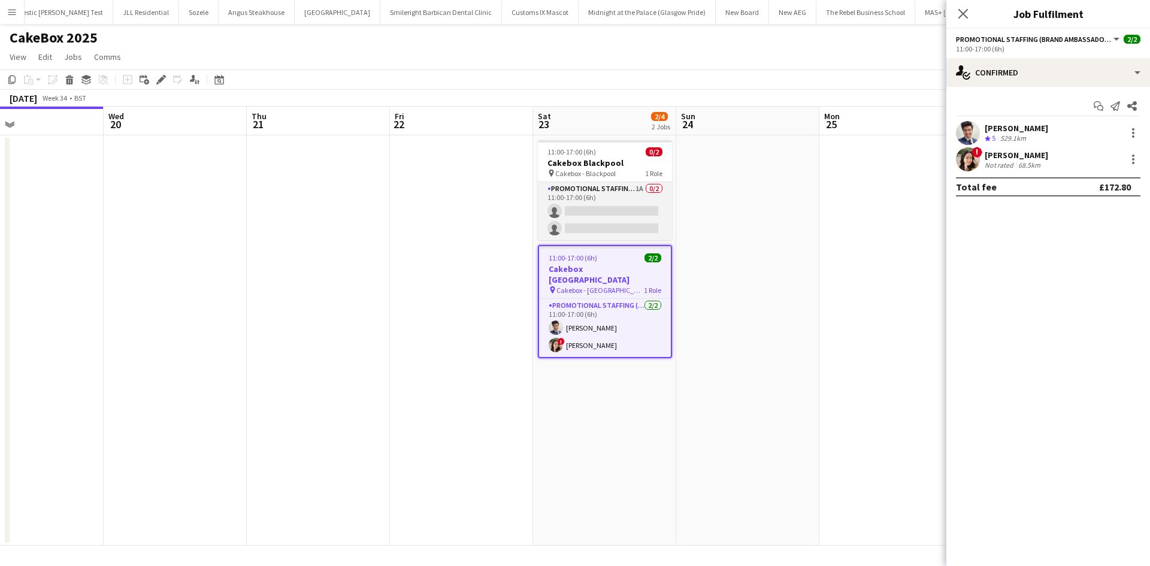
click at [607, 194] on app-card-role "Promotional Staffing (Brand Ambassadors) 1A 0/2 11:00-17:00 (6h) single-neutral…" at bounding box center [605, 211] width 134 height 58
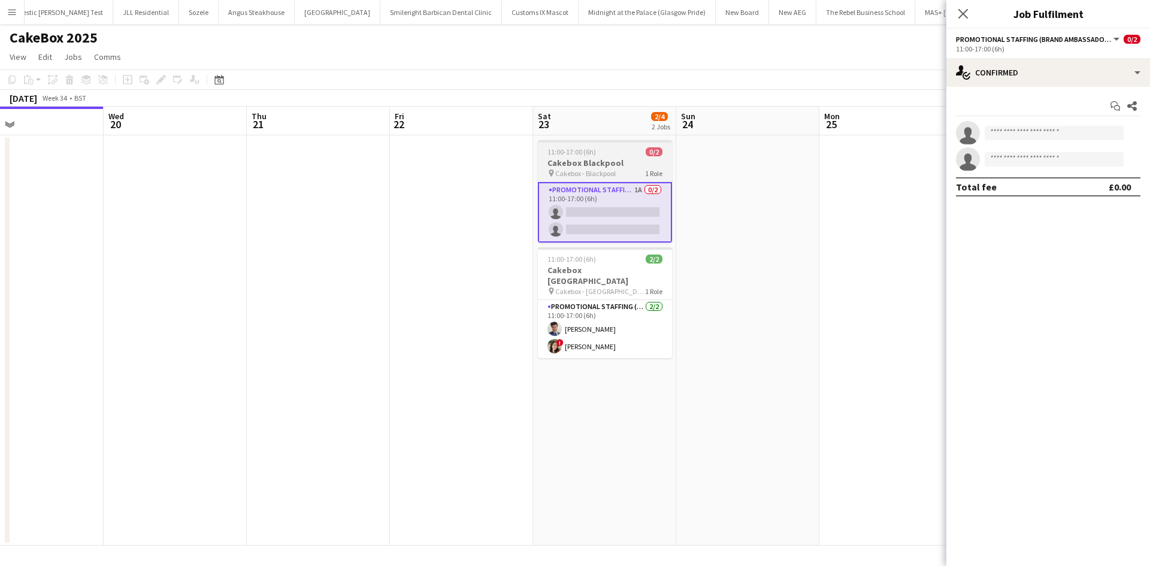
click at [589, 173] on span "Cakebox - Blackpool" at bounding box center [585, 173] width 61 height 9
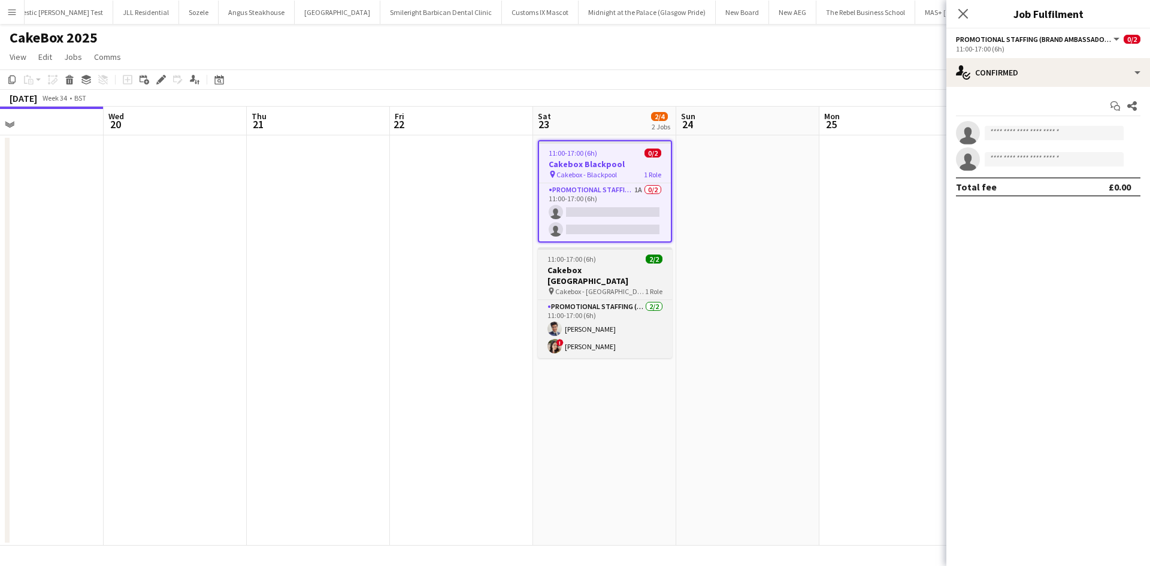
click at [598, 265] on h3 "Cakebox Edinburgh" at bounding box center [605, 276] width 134 height 22
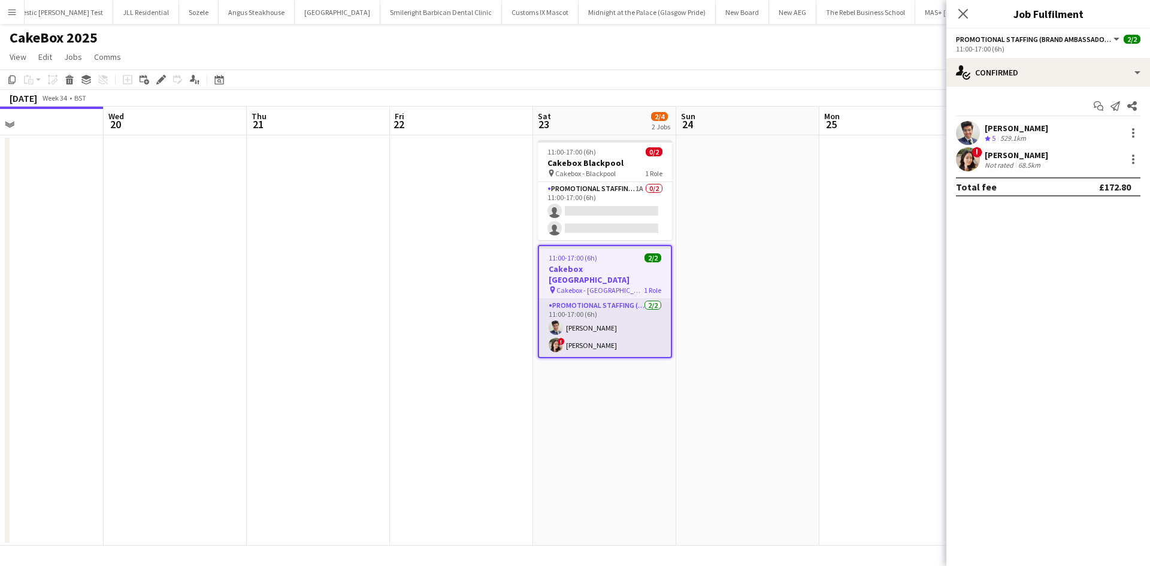
click at [607, 299] on app-card-role "Promotional Staffing (Brand Ambassadors) 2/2 11:00-17:00 (6h) Adil Shahbaz ! Di…" at bounding box center [605, 328] width 132 height 58
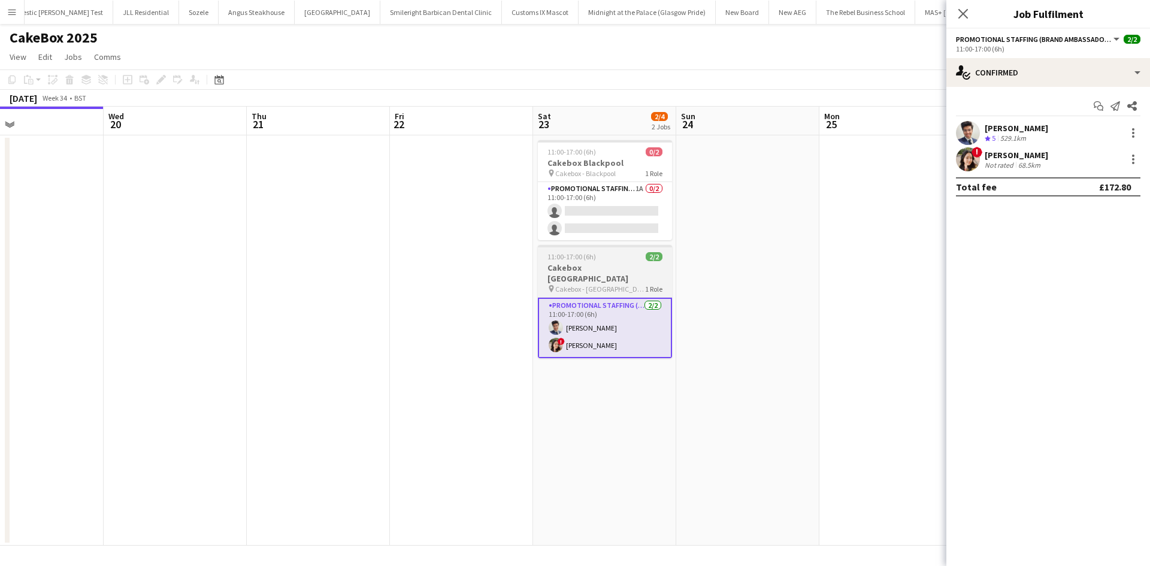
click at [599, 267] on h3 "Cakebox Edinburgh" at bounding box center [605, 273] width 134 height 22
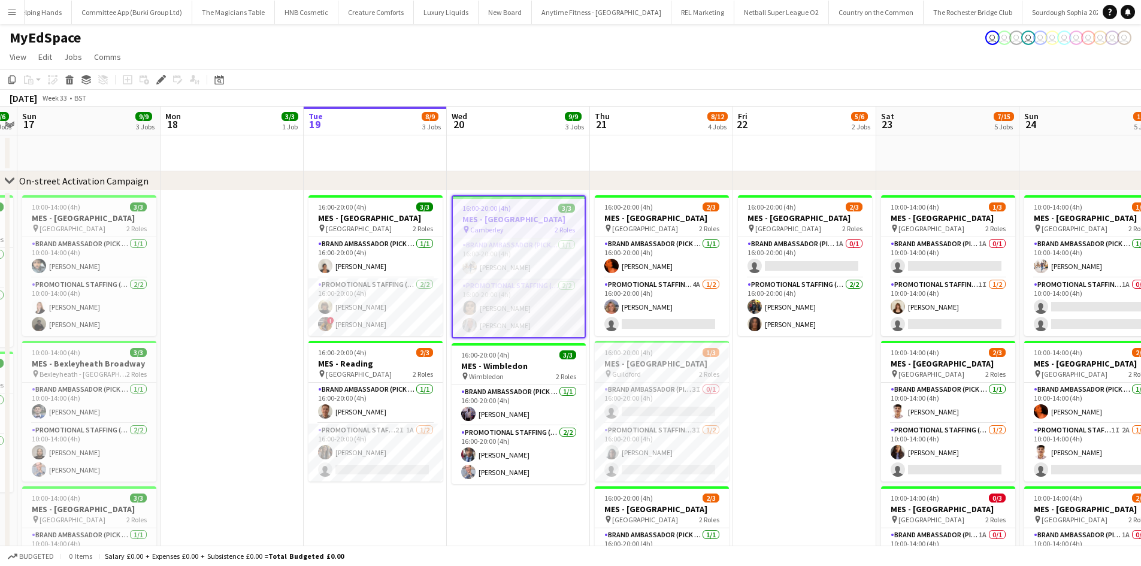
click at [527, 311] on app-card-role "Promotional Staffing (Brand Ambassadors) [DATE] 16:00-20:00 (4h) [PERSON_NAME]" at bounding box center [519, 308] width 132 height 58
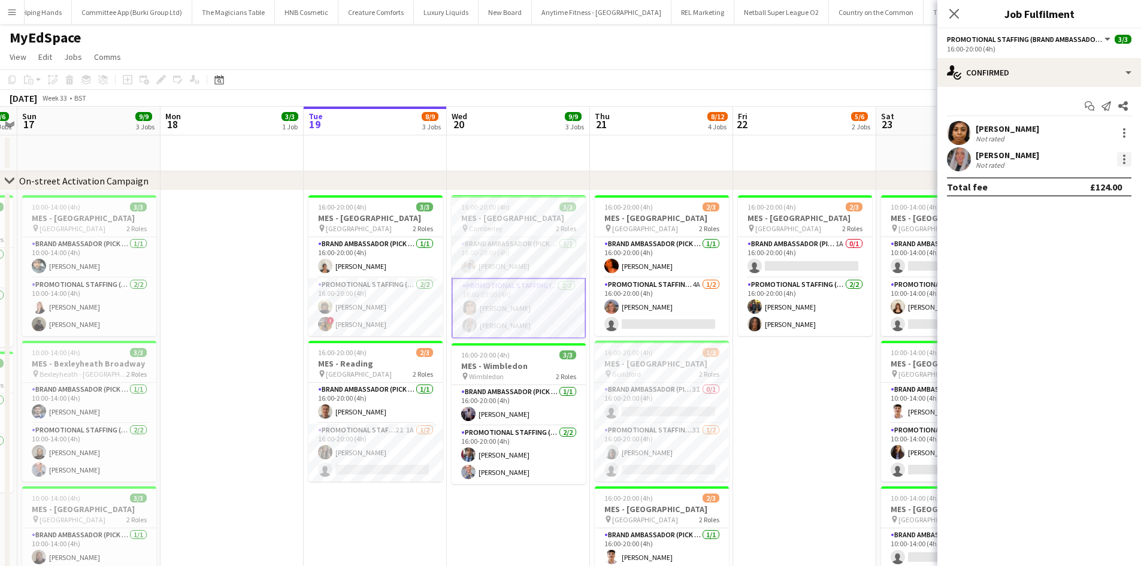
click at [1123, 162] on div at bounding box center [1124, 163] width 2 height 2
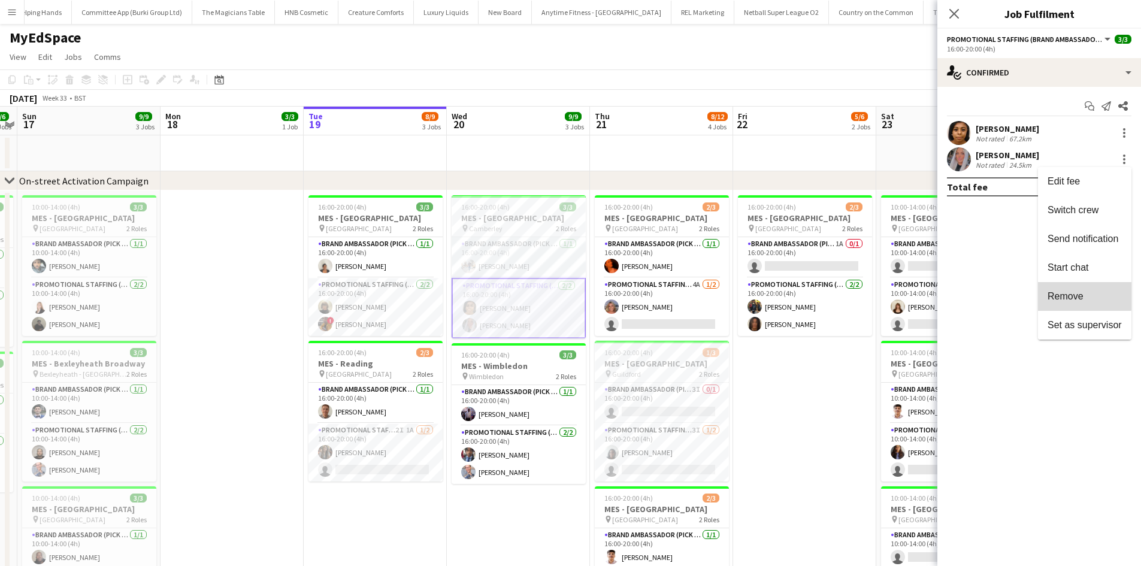
click at [1079, 294] on span "Remove" at bounding box center [1066, 296] width 36 height 10
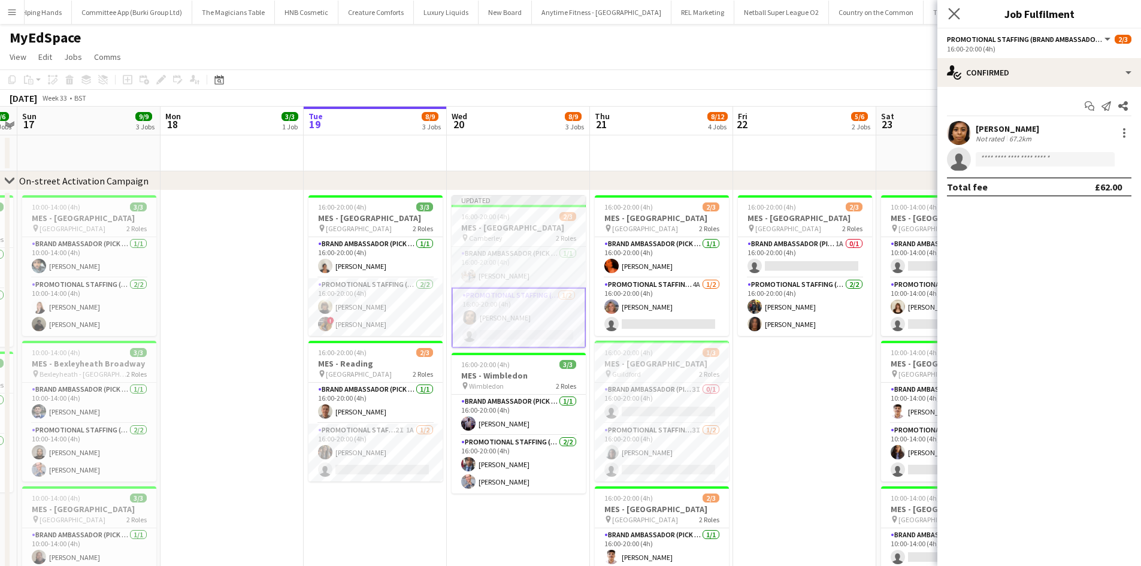
click at [951, 8] on icon "Close pop-in" at bounding box center [953, 13] width 11 height 11
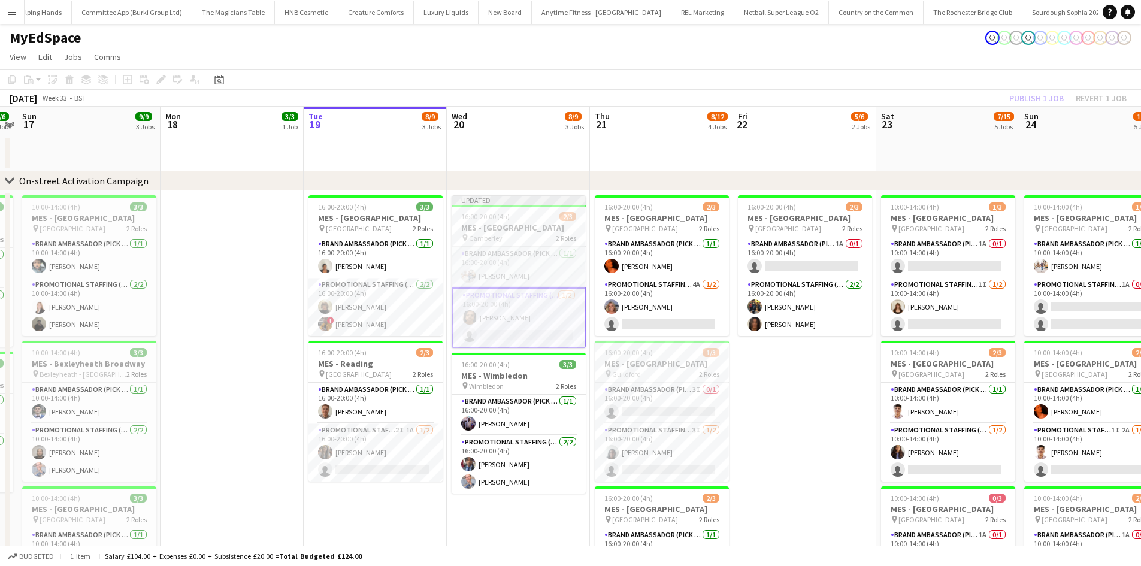
click at [1027, 93] on div "Publish 1 job Revert 1 job" at bounding box center [1068, 98] width 146 height 16
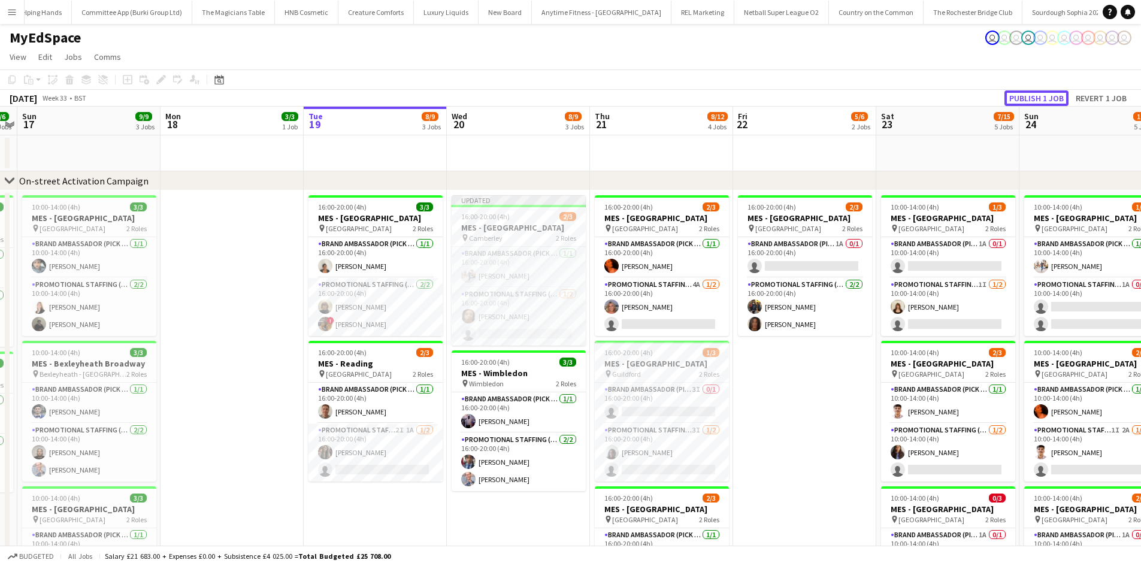
click at [1027, 93] on button "Publish 1 job" at bounding box center [1037, 98] width 64 height 16
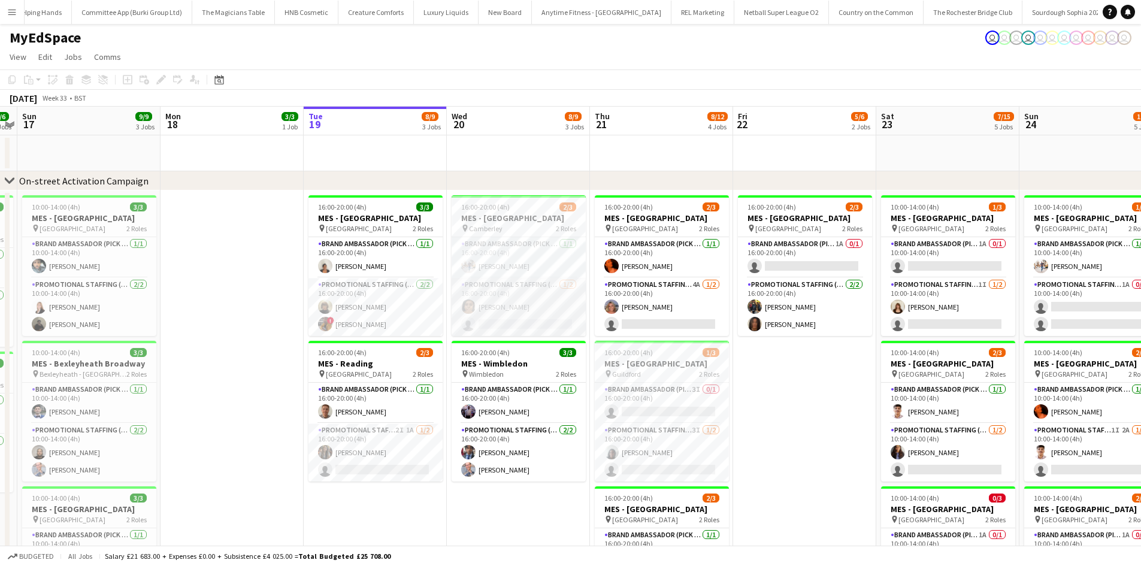
click at [515, 313] on app-card-role "Promotional Staffing (Brand Ambassadors) 1/2 16:00-20:00 (4h) Rania Wadea singl…" at bounding box center [519, 307] width 134 height 58
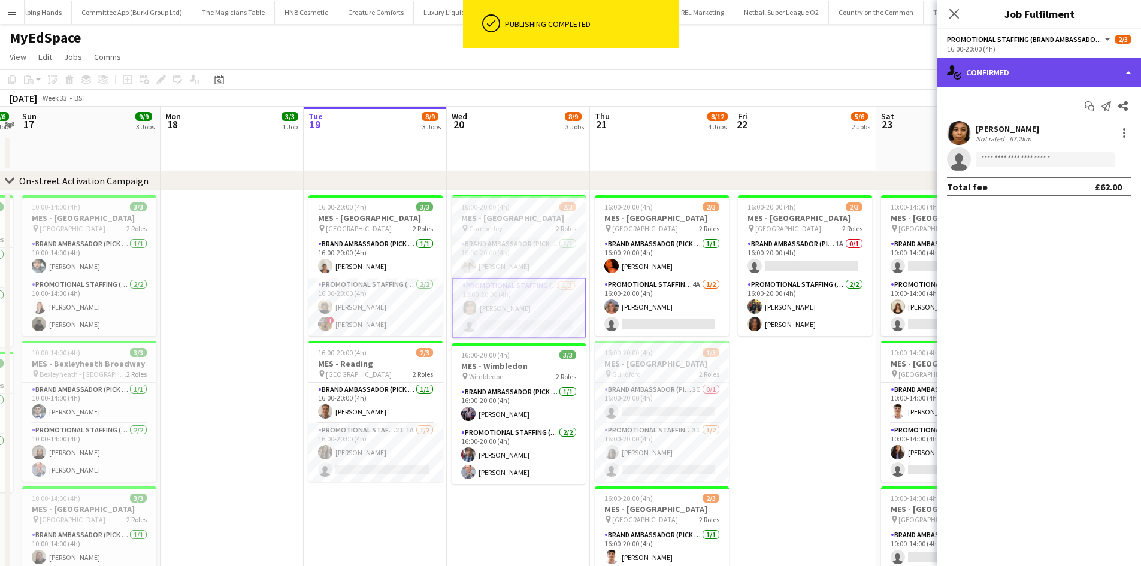
click at [1085, 72] on div "single-neutral-actions-check-2 Confirmed" at bounding box center [1040, 72] width 204 height 29
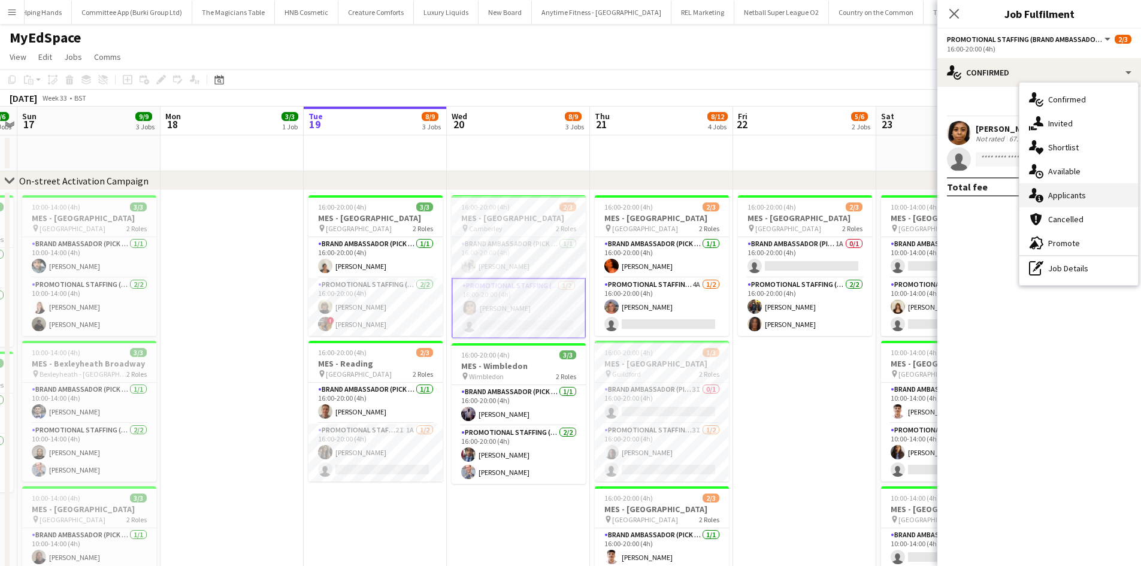
click at [1090, 199] on div "single-neutral-actions-information Applicants" at bounding box center [1079, 195] width 119 height 24
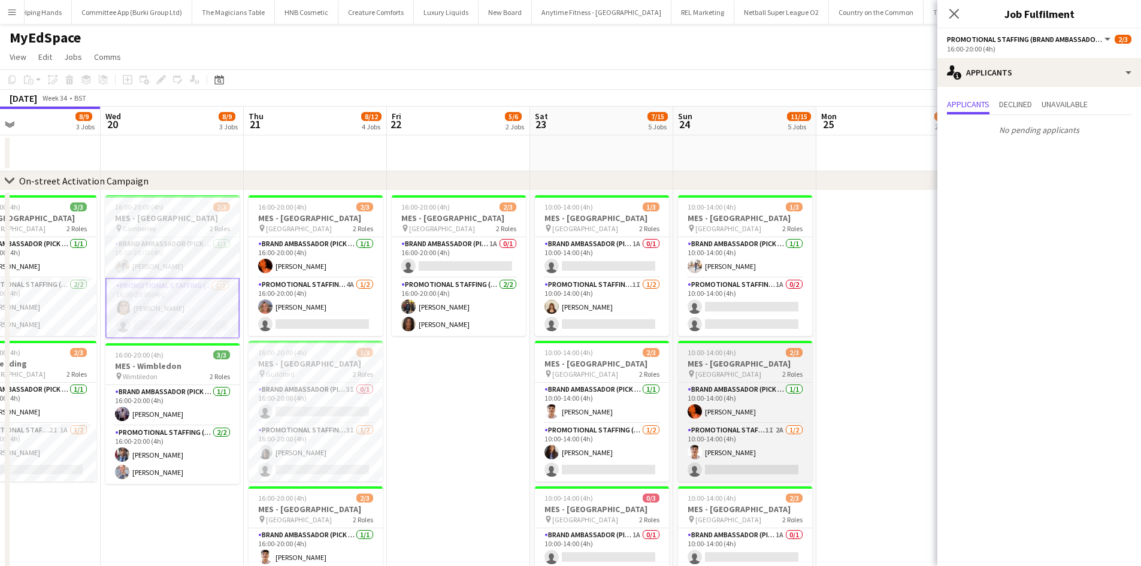
scroll to position [0, 472]
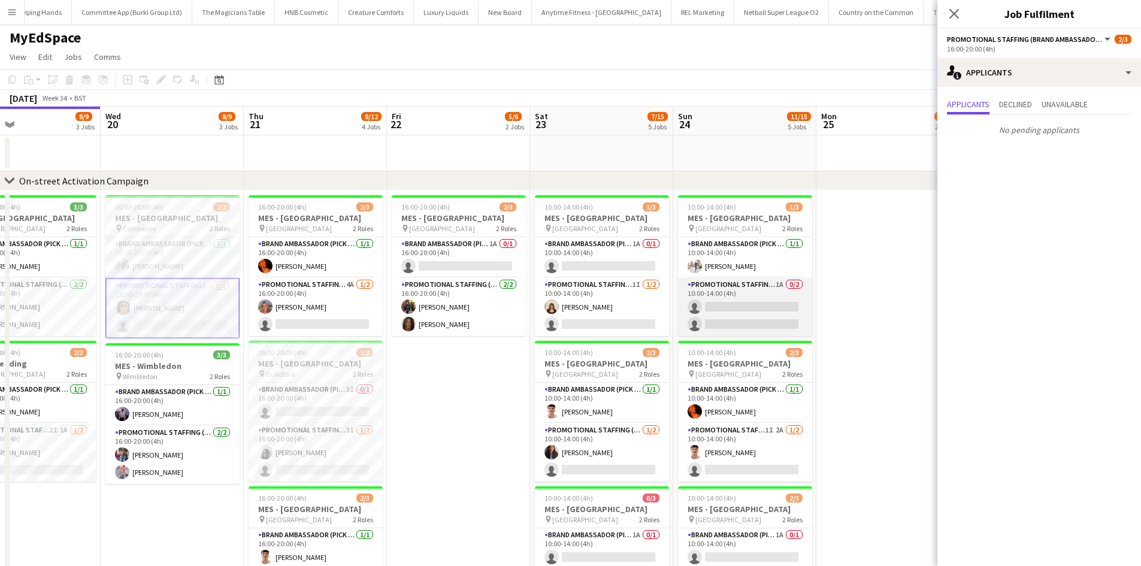
click at [767, 292] on app-card-role "Promotional Staffing (Brand Ambassadors) 1A 0/2 10:00-14:00 (4h) single-neutral…" at bounding box center [745, 307] width 134 height 58
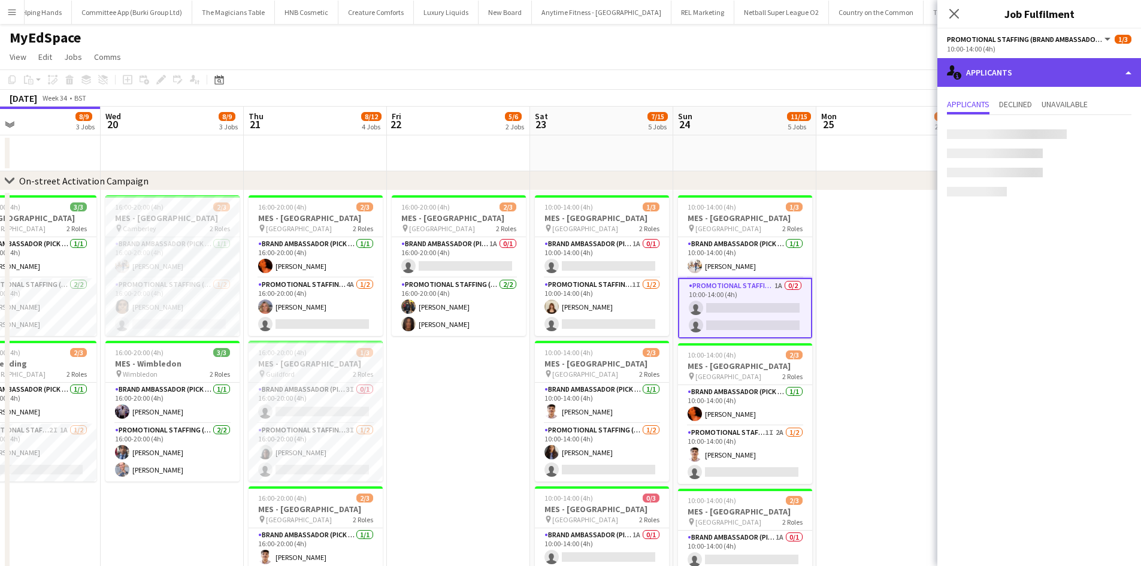
click at [1021, 71] on div "single-neutral-actions-information Applicants" at bounding box center [1040, 72] width 204 height 29
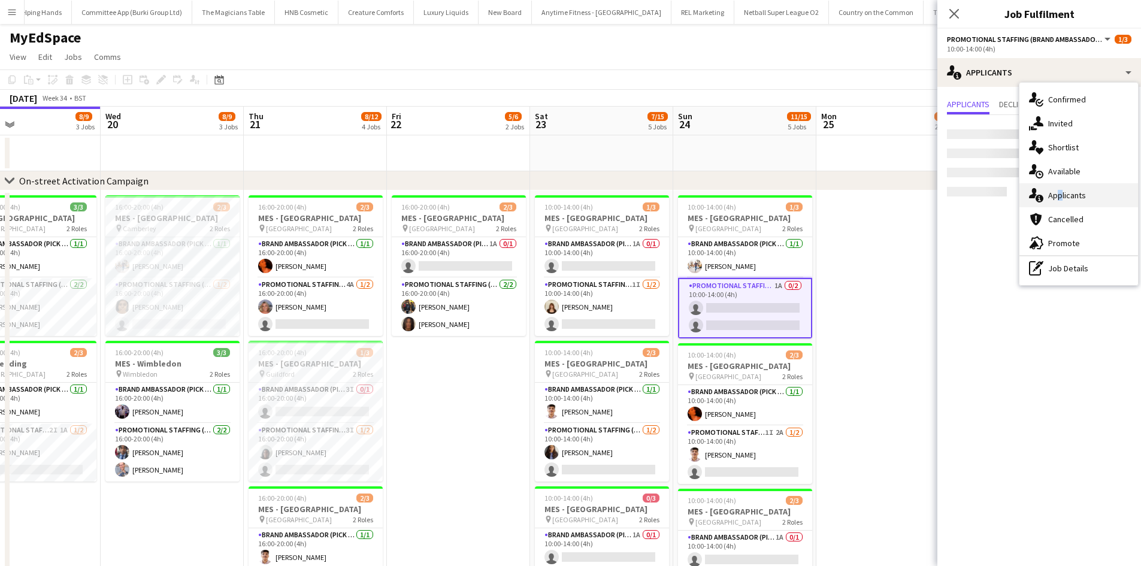
click at [1056, 199] on div "single-neutral-actions-information Applicants" at bounding box center [1079, 195] width 119 height 24
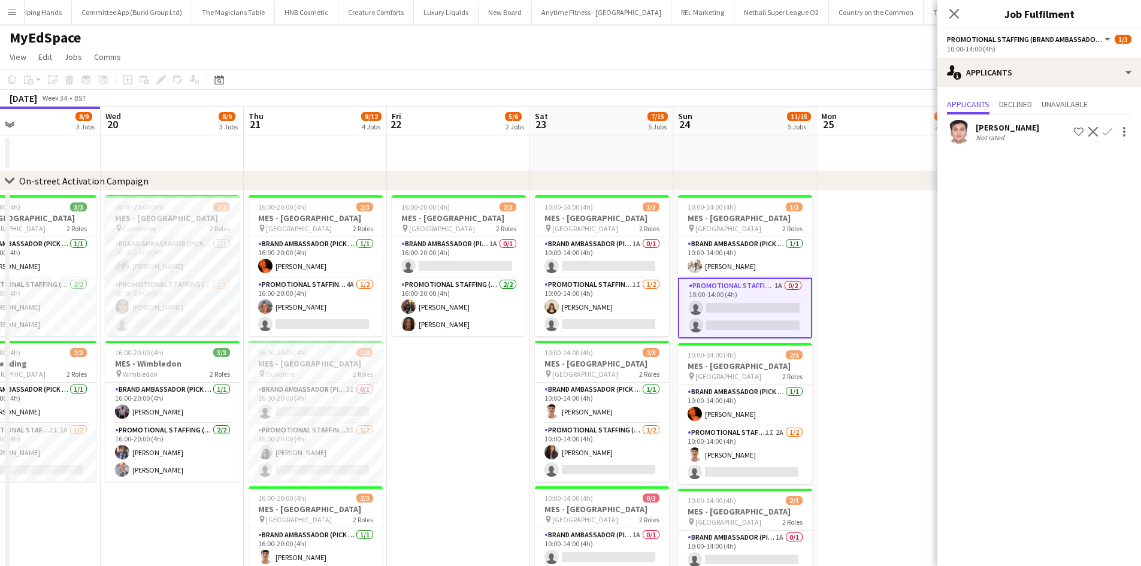
click at [998, 125] on div "Prakhar kirsali" at bounding box center [1007, 127] width 63 height 11
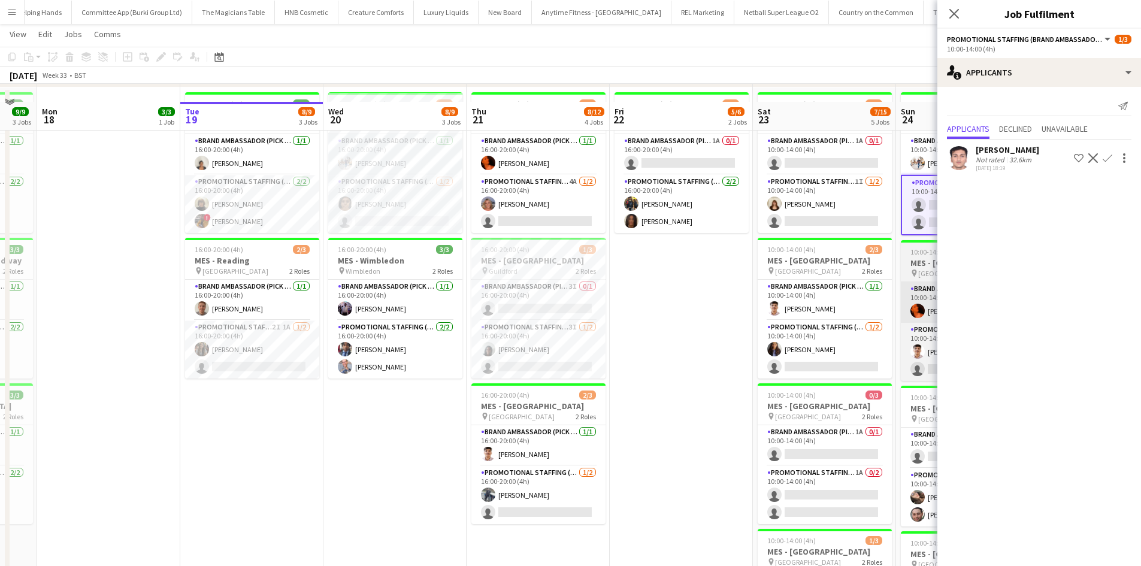
scroll to position [0, 0]
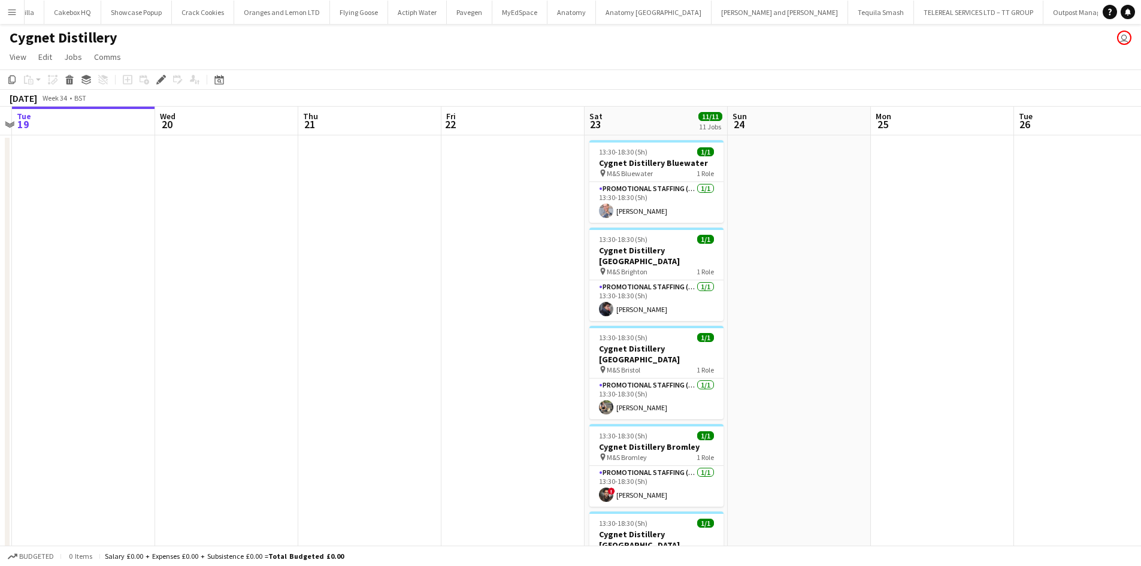
scroll to position [0, 250]
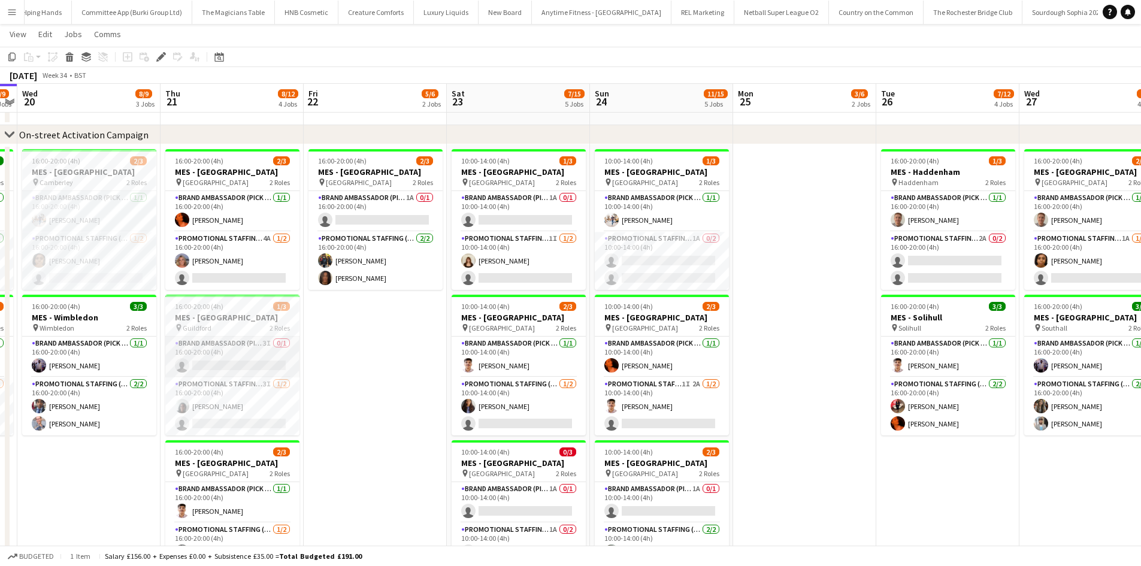
scroll to position [44, 0]
click at [255, 251] on app-card-role "Promotional Staffing (Brand Ambassadors) 4A [DATE] 16:00-20:00 (4h) [PERSON_NAM…" at bounding box center [232, 261] width 134 height 58
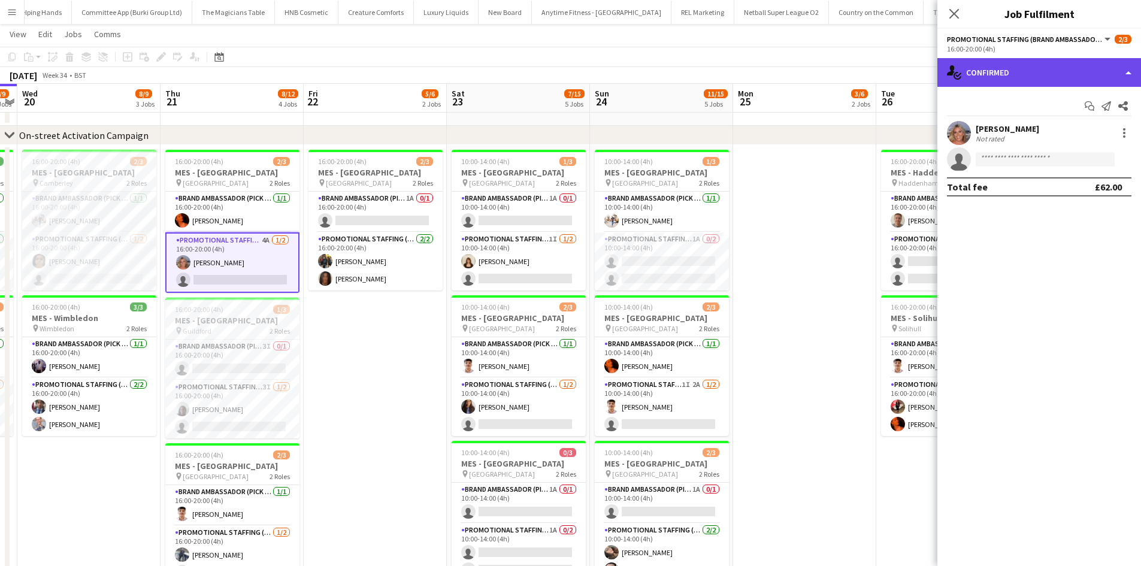
click at [1003, 69] on div "single-neutral-actions-check-2 Confirmed" at bounding box center [1040, 72] width 204 height 29
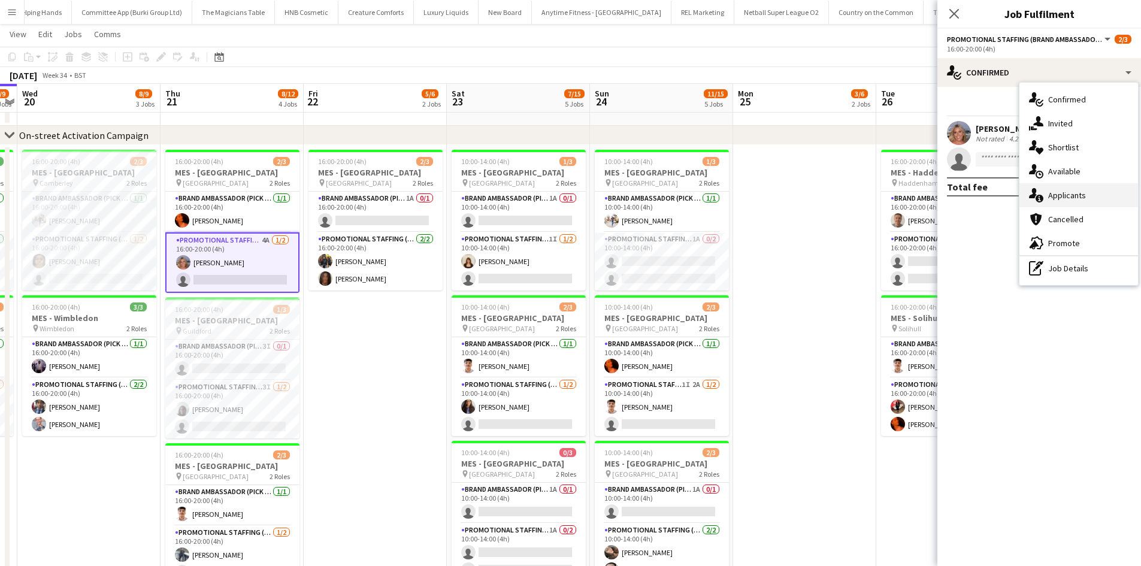
click at [1071, 191] on div "single-neutral-actions-information Applicants" at bounding box center [1079, 195] width 119 height 24
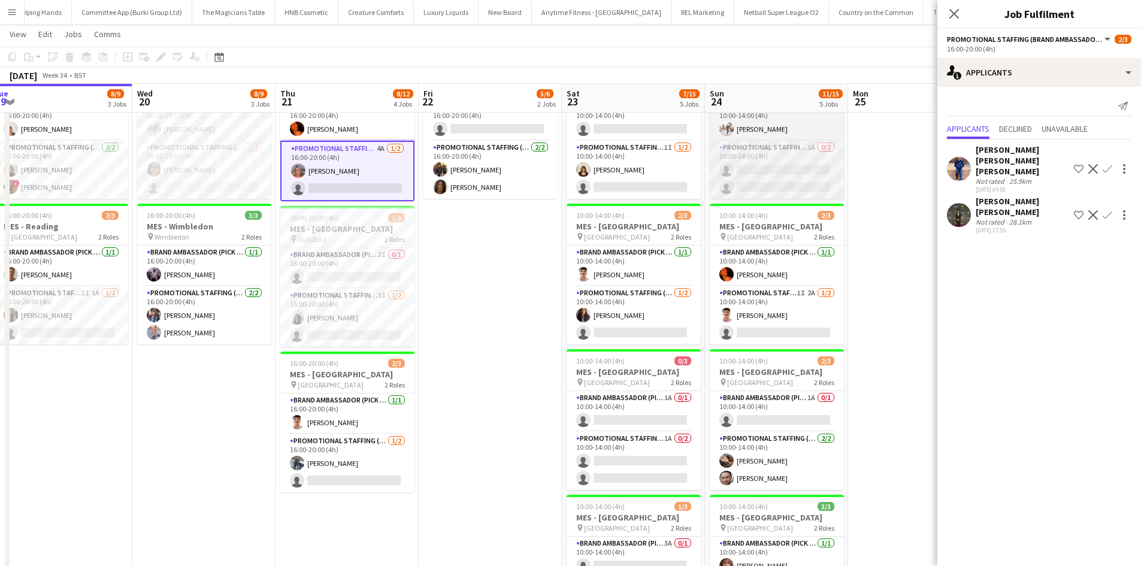
scroll to position [137, 0]
click at [391, 307] on app-card-role "Promotional Staffing (Brand Ambassadors) 3I [DATE] 16:00-20:00 (4h) [PERSON_NAM…" at bounding box center [347, 317] width 134 height 58
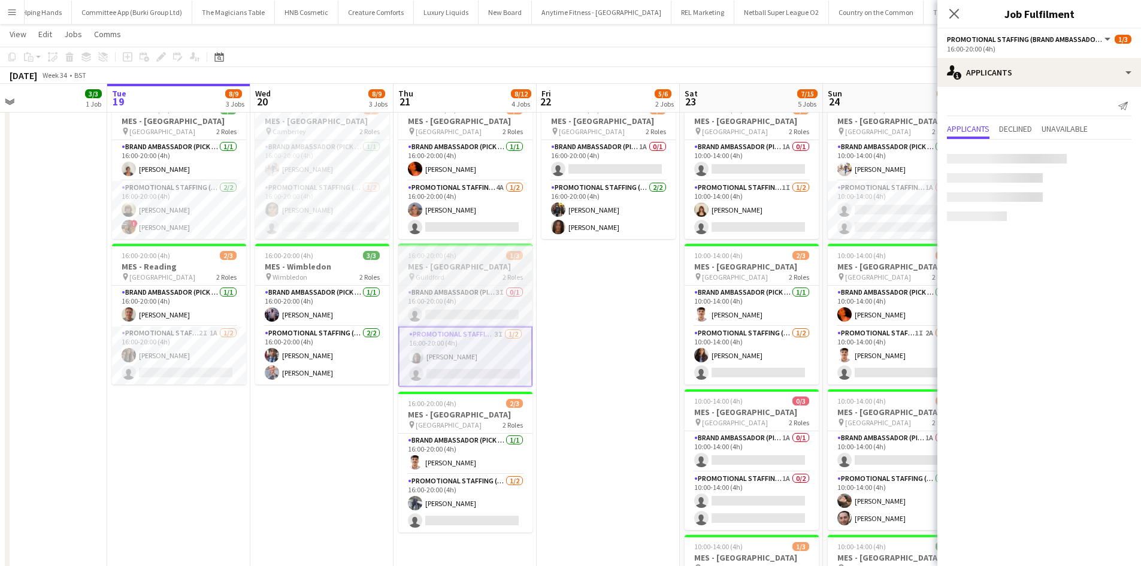
scroll to position [0, 322]
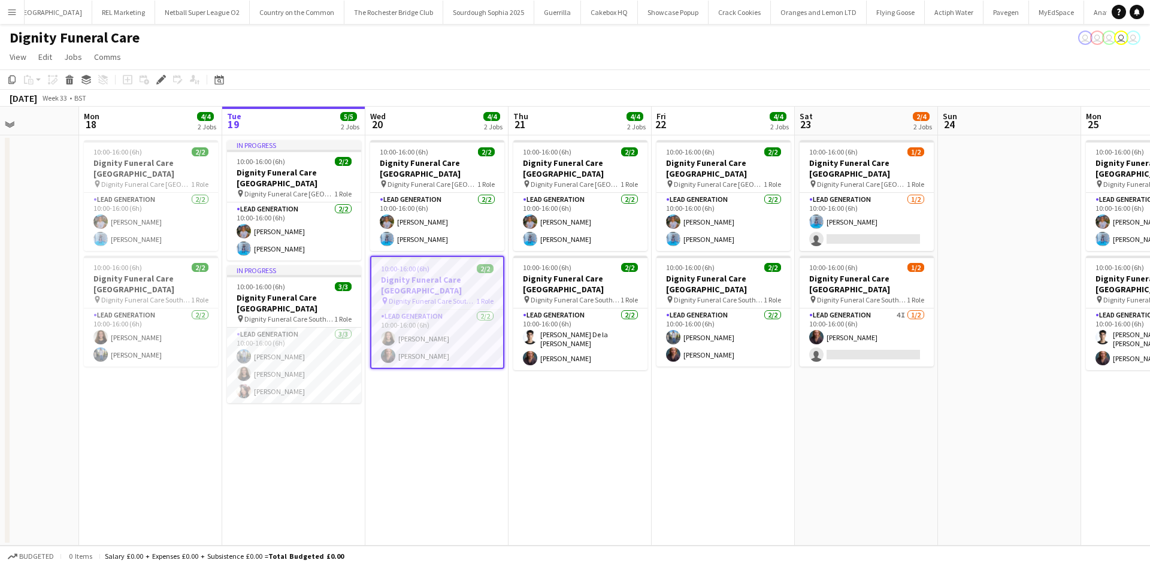
scroll to position [0, 494]
drag, startPoint x: 419, startPoint y: 335, endPoint x: 406, endPoint y: 337, distance: 13.3
click at [406, 337] on app-card-role "Lead Generation [DATE] 10:00-16:00 (6h) [PERSON_NAME] [PERSON_NAME]" at bounding box center [437, 339] width 132 height 58
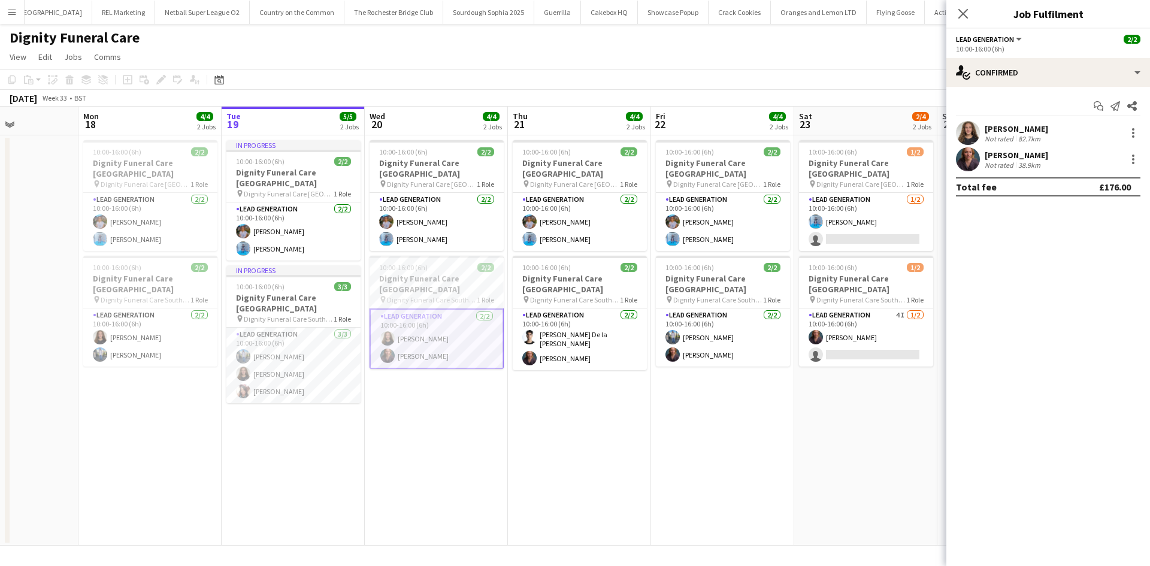
click at [1013, 128] on div "[PERSON_NAME]" at bounding box center [1016, 128] width 63 height 11
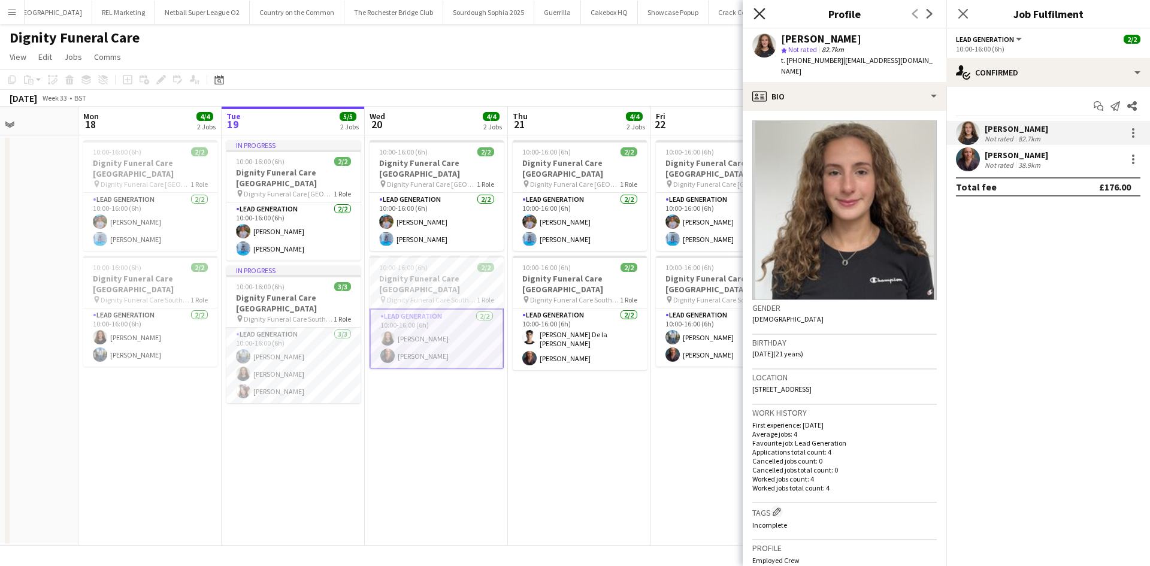
click at [758, 11] on icon "Close pop-in" at bounding box center [759, 13] width 11 height 11
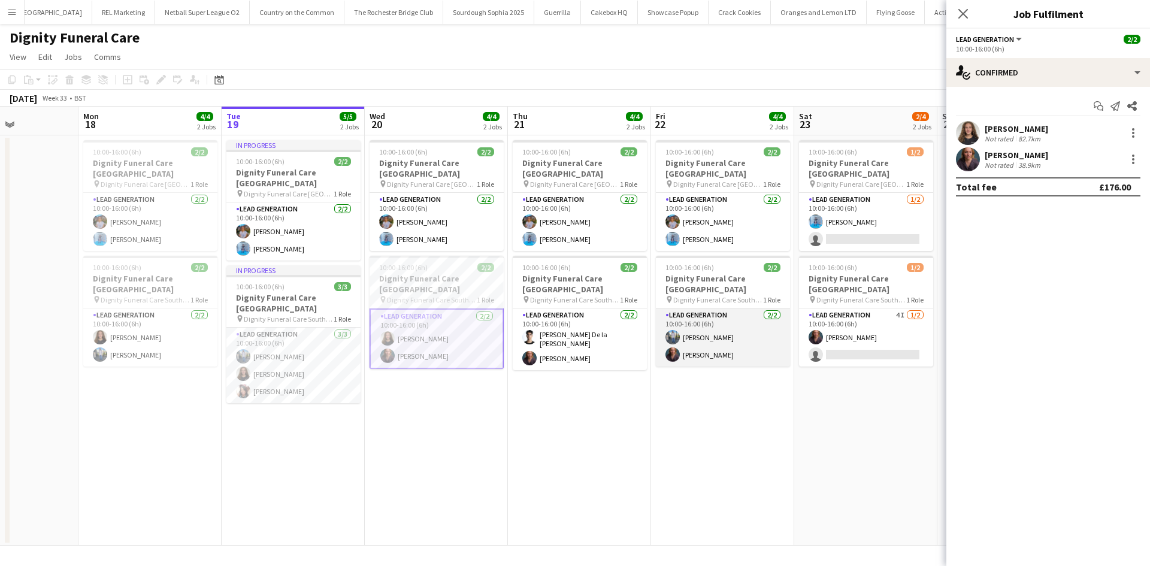
drag, startPoint x: 691, startPoint y: 329, endPoint x: 691, endPoint y: 335, distance: 6.0
click at [691, 335] on app-card-role "Lead Generation [DATE] 10:00-16:00 (6h) [PERSON_NAME] [PERSON_NAME]" at bounding box center [723, 338] width 134 height 58
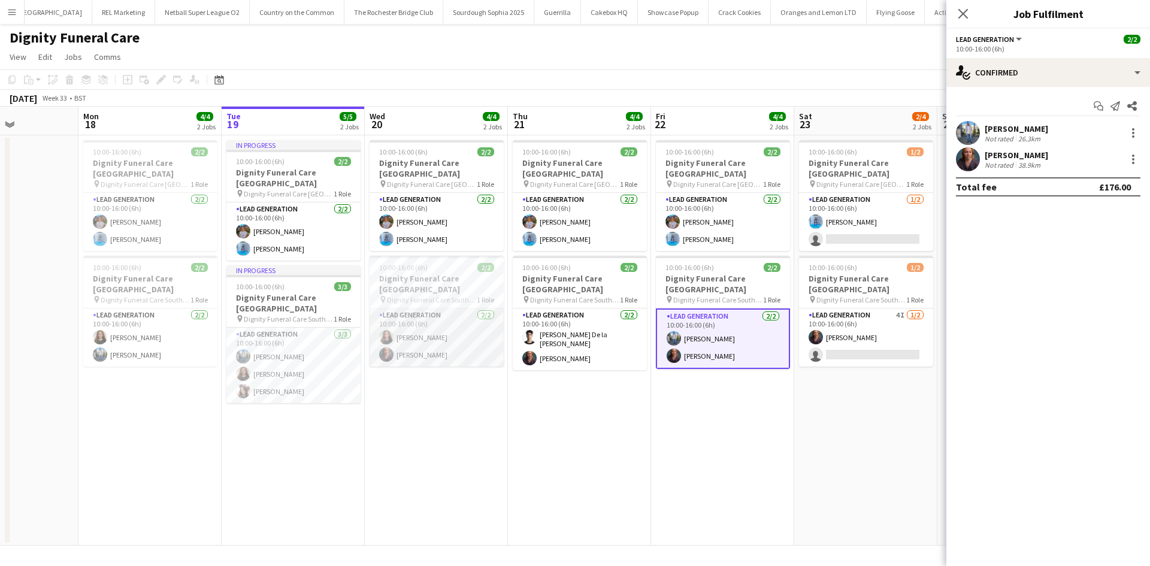
click at [413, 317] on app-card-role "Lead Generation [DATE] 10:00-16:00 (6h) [PERSON_NAME] [PERSON_NAME]" at bounding box center [437, 338] width 134 height 58
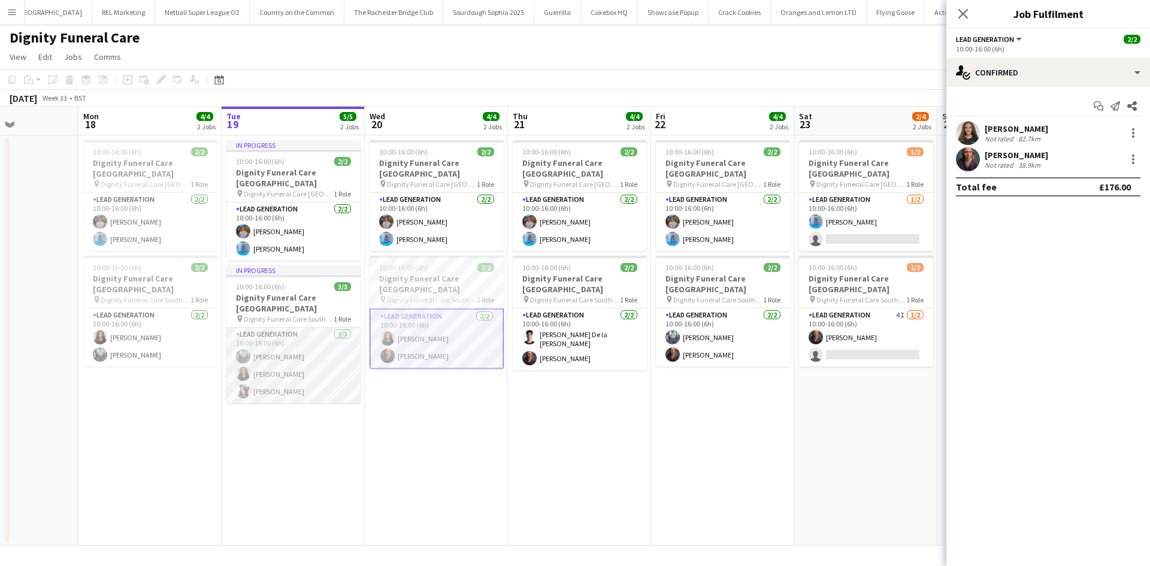
click at [316, 349] on app-card-role "Lead Generation [DATE] 10:00-16:00 (6h) [PERSON_NAME] [PERSON_NAME] [PERSON_NAM…" at bounding box center [293, 365] width 134 height 75
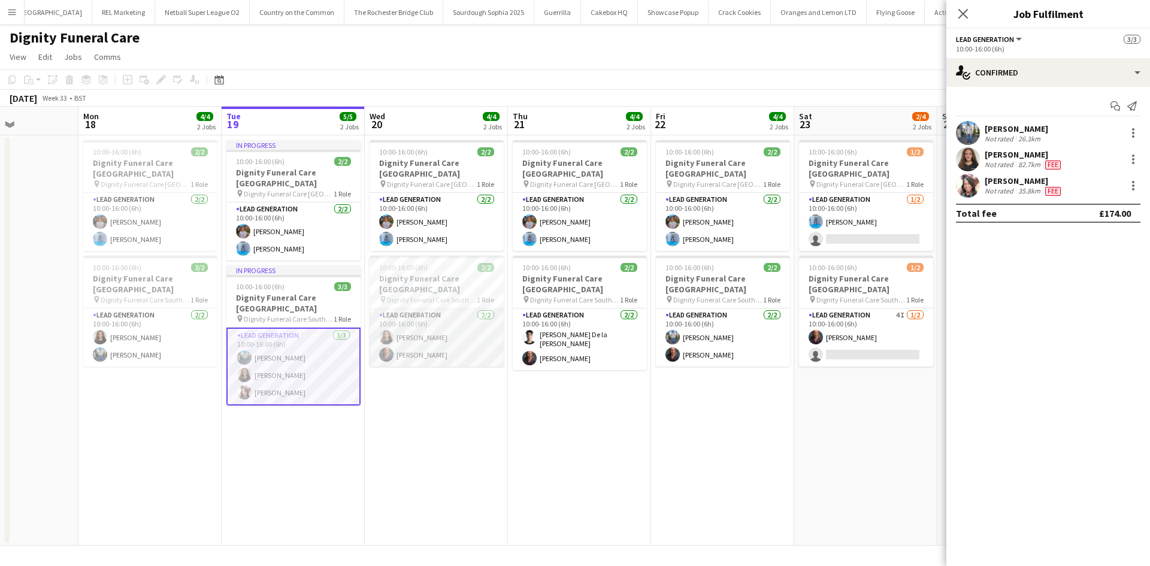
click at [489, 323] on app-card-role "Lead Generation [DATE] 10:00-16:00 (6h) [PERSON_NAME] [PERSON_NAME]" at bounding box center [437, 338] width 134 height 58
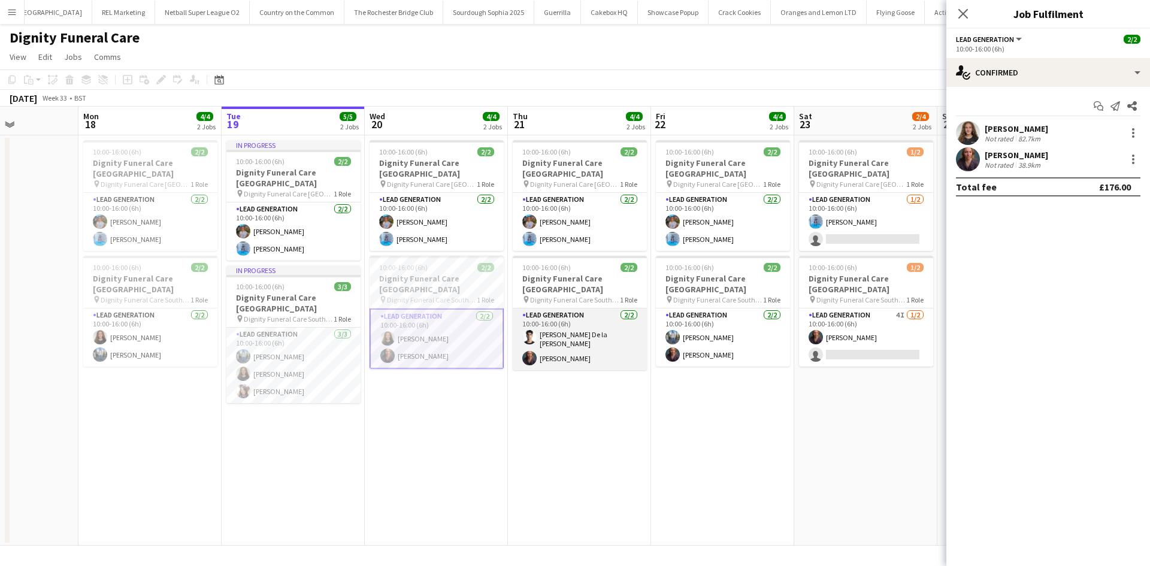
click at [580, 339] on app-card-role "Lead Generation [DATE] 10:00-16:00 (6h) [PERSON_NAME] De la [PERSON_NAME] [PERS…" at bounding box center [580, 340] width 134 height 62
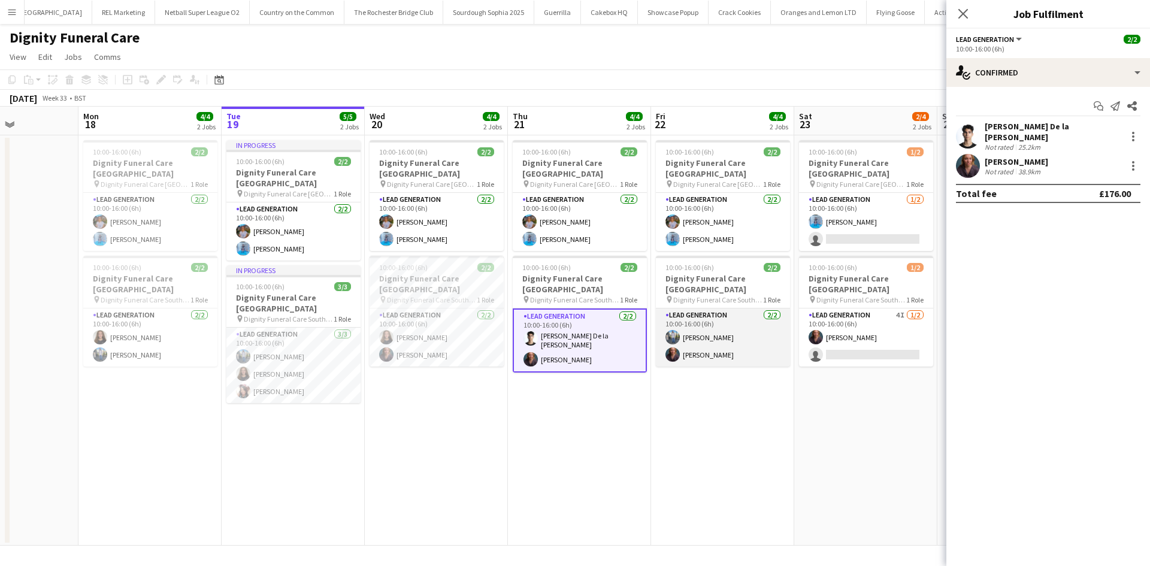
click at [728, 347] on app-card-role "Lead Generation [DATE] 10:00-16:00 (6h) [PERSON_NAME] [PERSON_NAME]" at bounding box center [723, 338] width 134 height 58
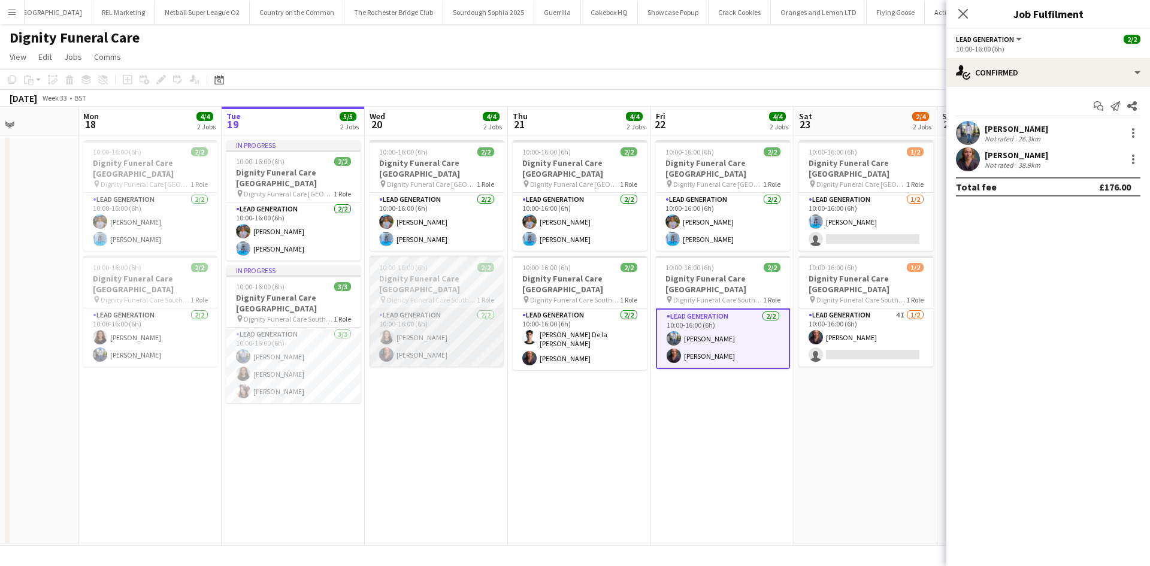
drag, startPoint x: 555, startPoint y: 332, endPoint x: 459, endPoint y: 323, distance: 96.3
click at [459, 323] on app-card-role "Lead Generation [DATE] 10:00-16:00 (6h) [PERSON_NAME] [PERSON_NAME]" at bounding box center [437, 338] width 134 height 58
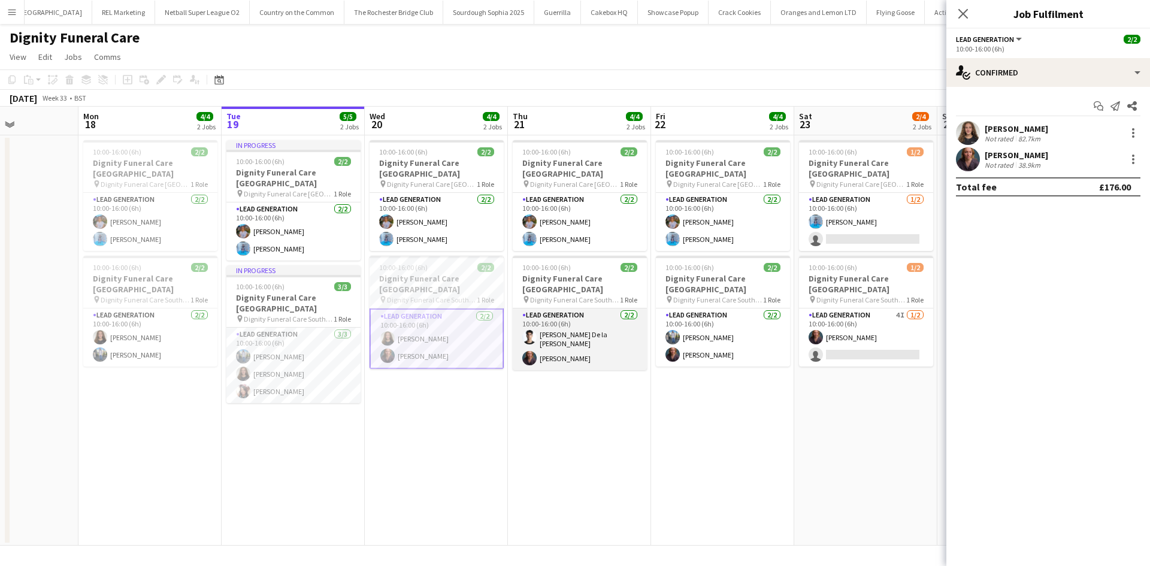
drag, startPoint x: 553, startPoint y: 341, endPoint x: 539, endPoint y: 340, distance: 14.4
click at [539, 340] on app-card-role "Lead Generation [DATE] 10:00-16:00 (6h) [PERSON_NAME] De la [PERSON_NAME] [PERS…" at bounding box center [580, 340] width 134 height 62
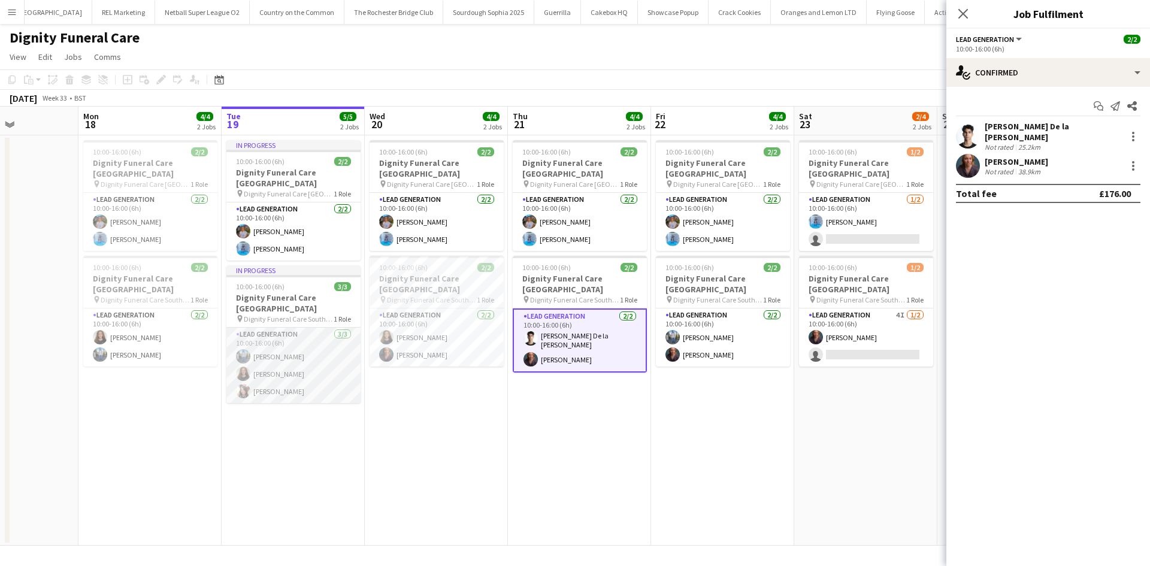
click at [292, 354] on app-card-role "Lead Generation [DATE] 10:00-16:00 (6h) [PERSON_NAME] [PERSON_NAME] [PERSON_NAM…" at bounding box center [293, 365] width 134 height 75
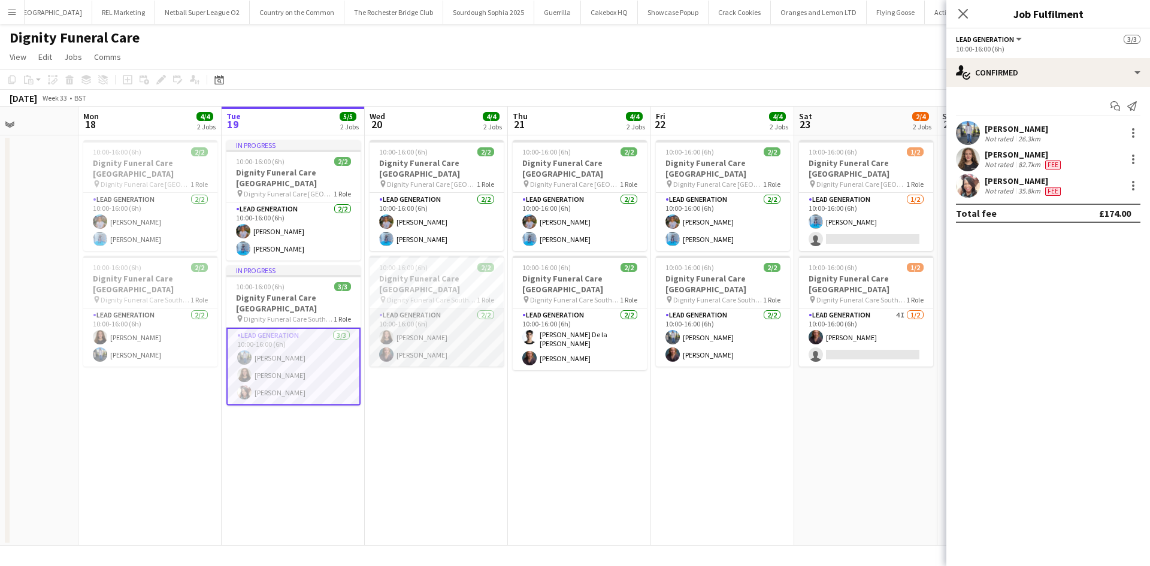
click at [434, 322] on app-card-role "Lead Generation [DATE] 10:00-16:00 (6h) [PERSON_NAME] [PERSON_NAME]" at bounding box center [437, 338] width 134 height 58
